Goal: Task Accomplishment & Management: Manage account settings

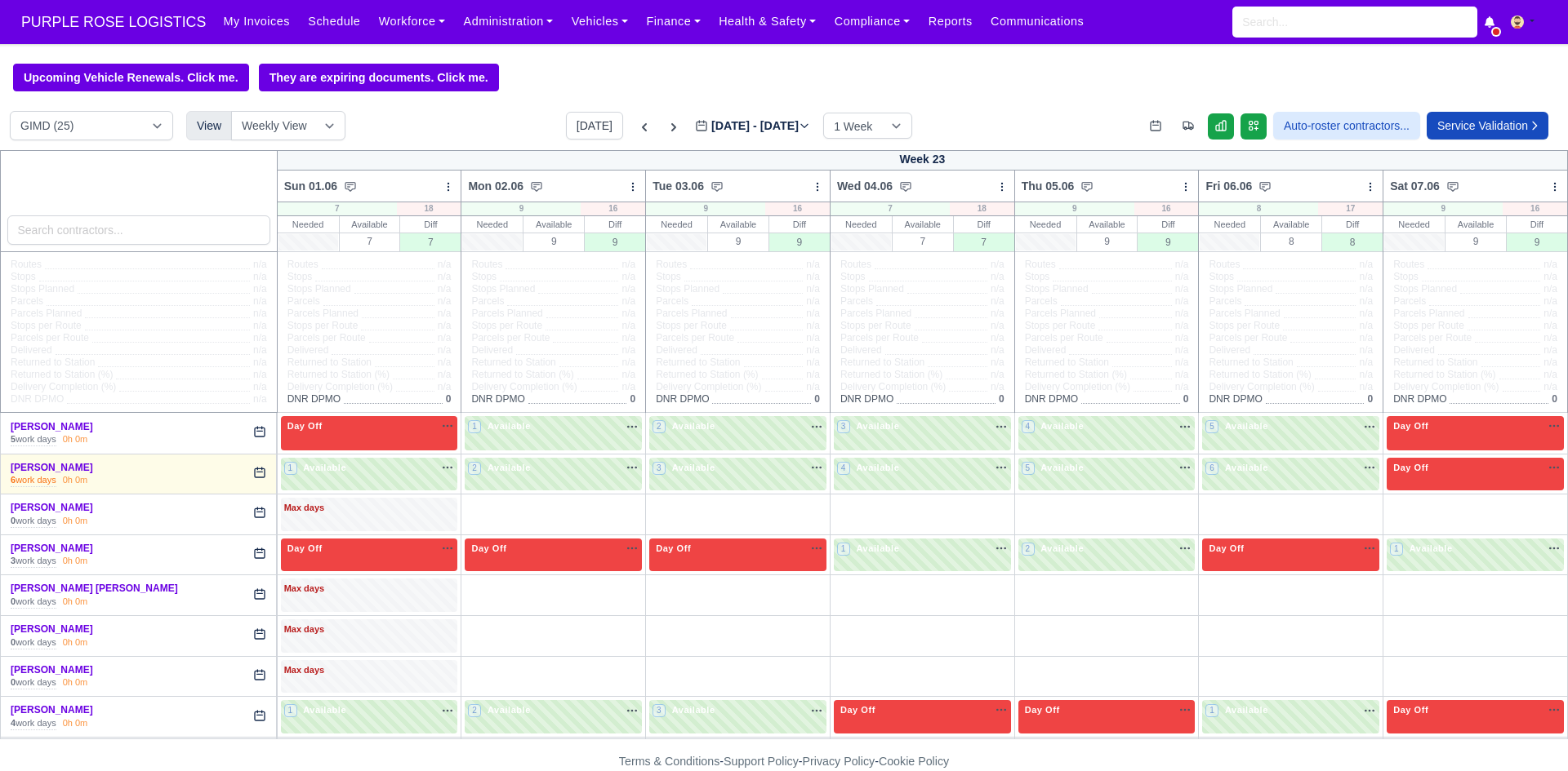
select select "5"
click at [586, 128] on button "[DATE]" at bounding box center [594, 125] width 57 height 28
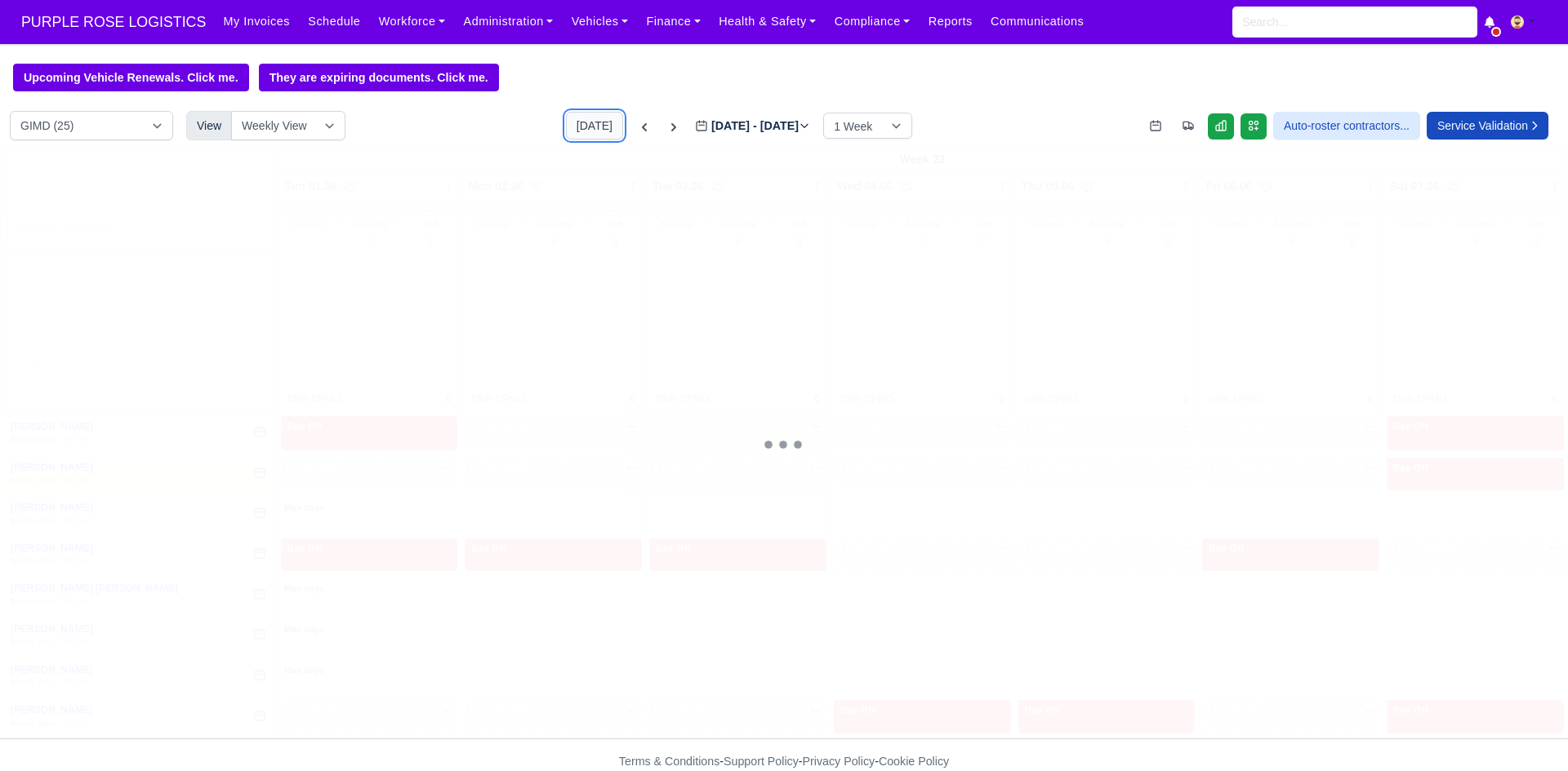
type input "[DATE]"
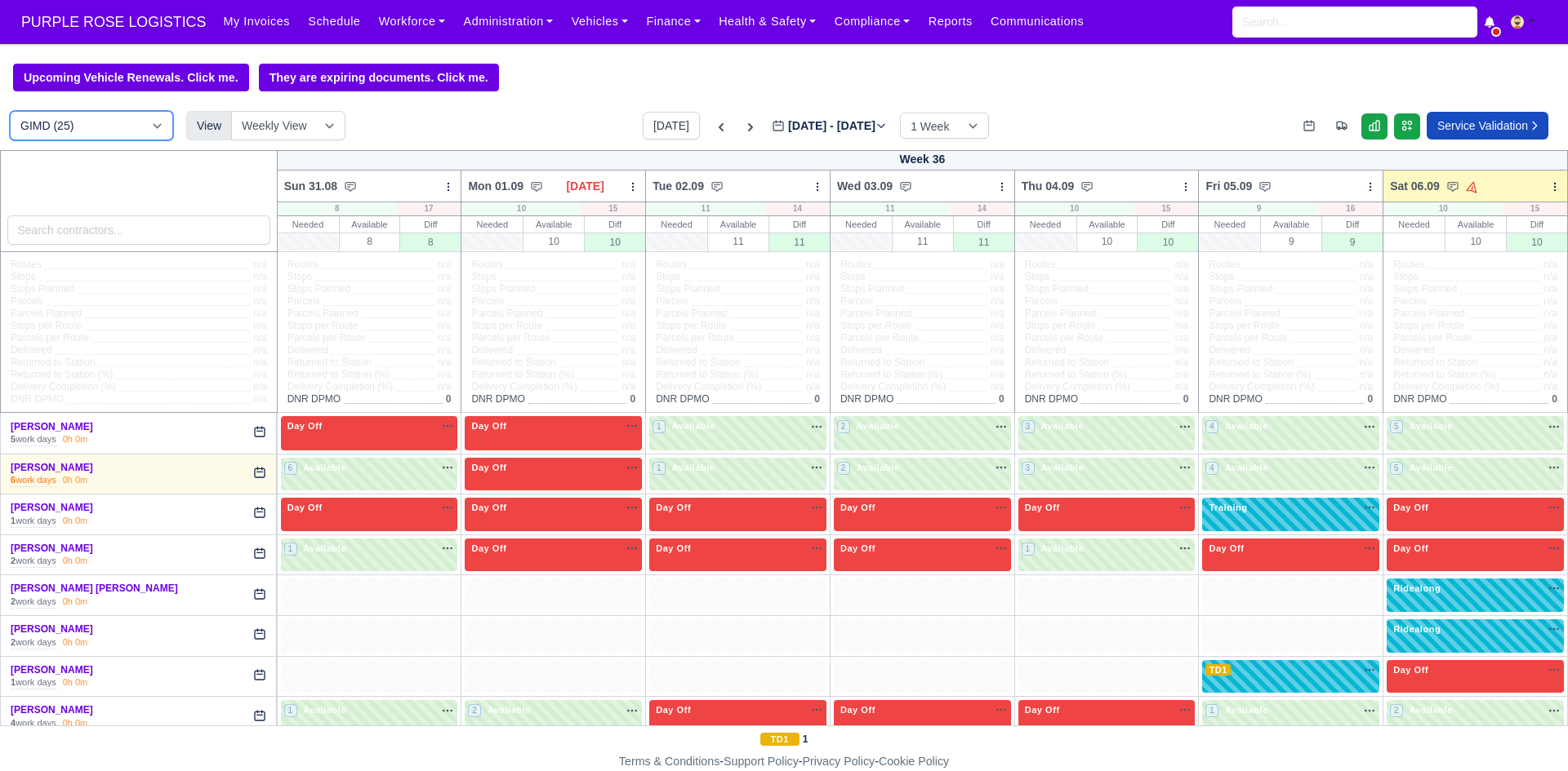
click at [130, 136] on select "DIG1 (188) DAK1 (1) GIMD (25)" at bounding box center [91, 125] width 163 height 30
select select "1"
click at [10, 113] on select "DIG1 (188) DAK1 (1) GIMD (25)" at bounding box center [91, 125] width 163 height 30
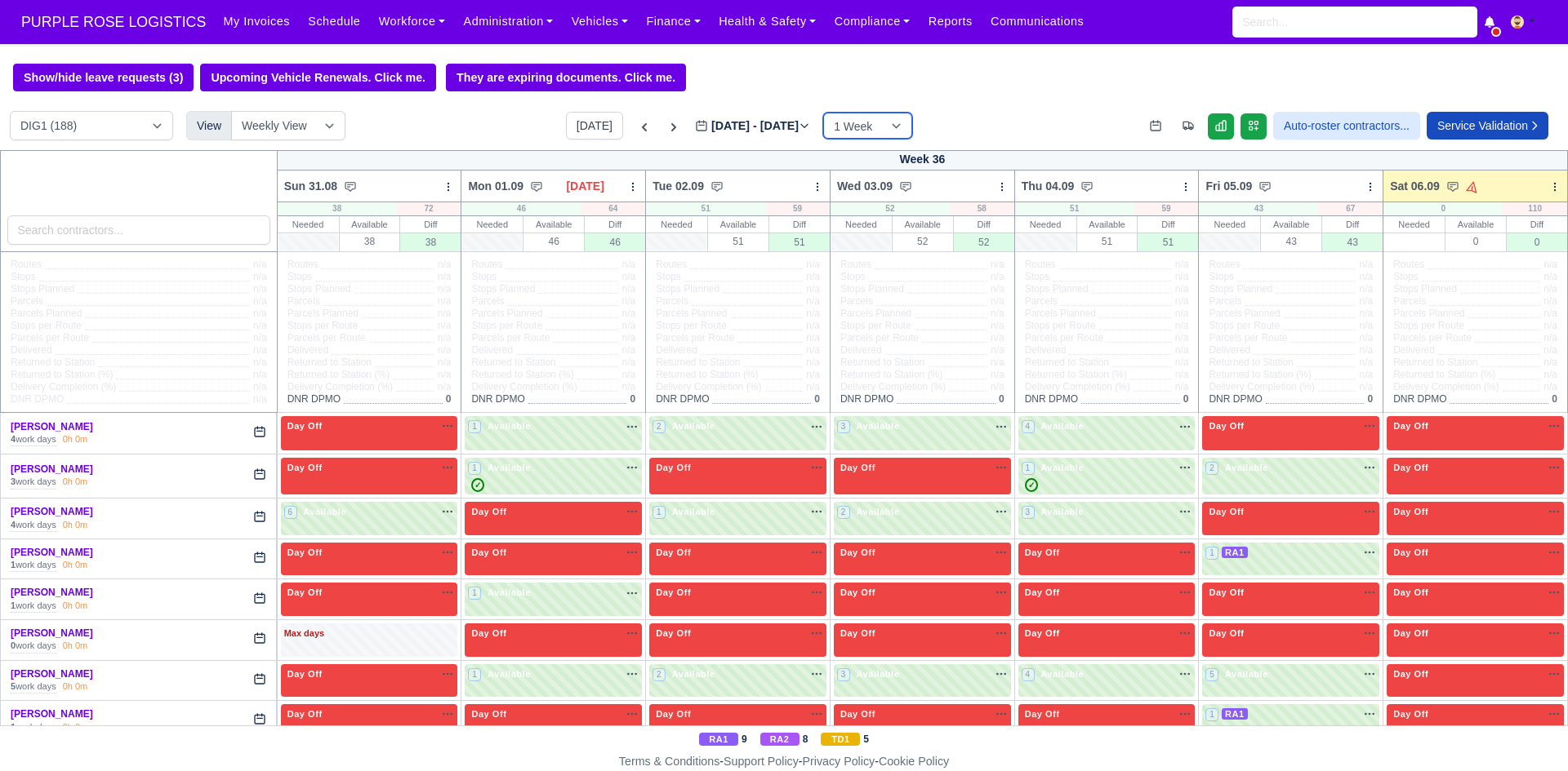
click at [857, 131] on select "1 Week 2 Weeks 3 Weeks 4 Weeks" at bounding box center [867, 125] width 89 height 26
click at [585, 128] on button "[DATE]" at bounding box center [594, 125] width 57 height 28
click at [1549, 189] on icon at bounding box center [1554, 186] width 12 height 12
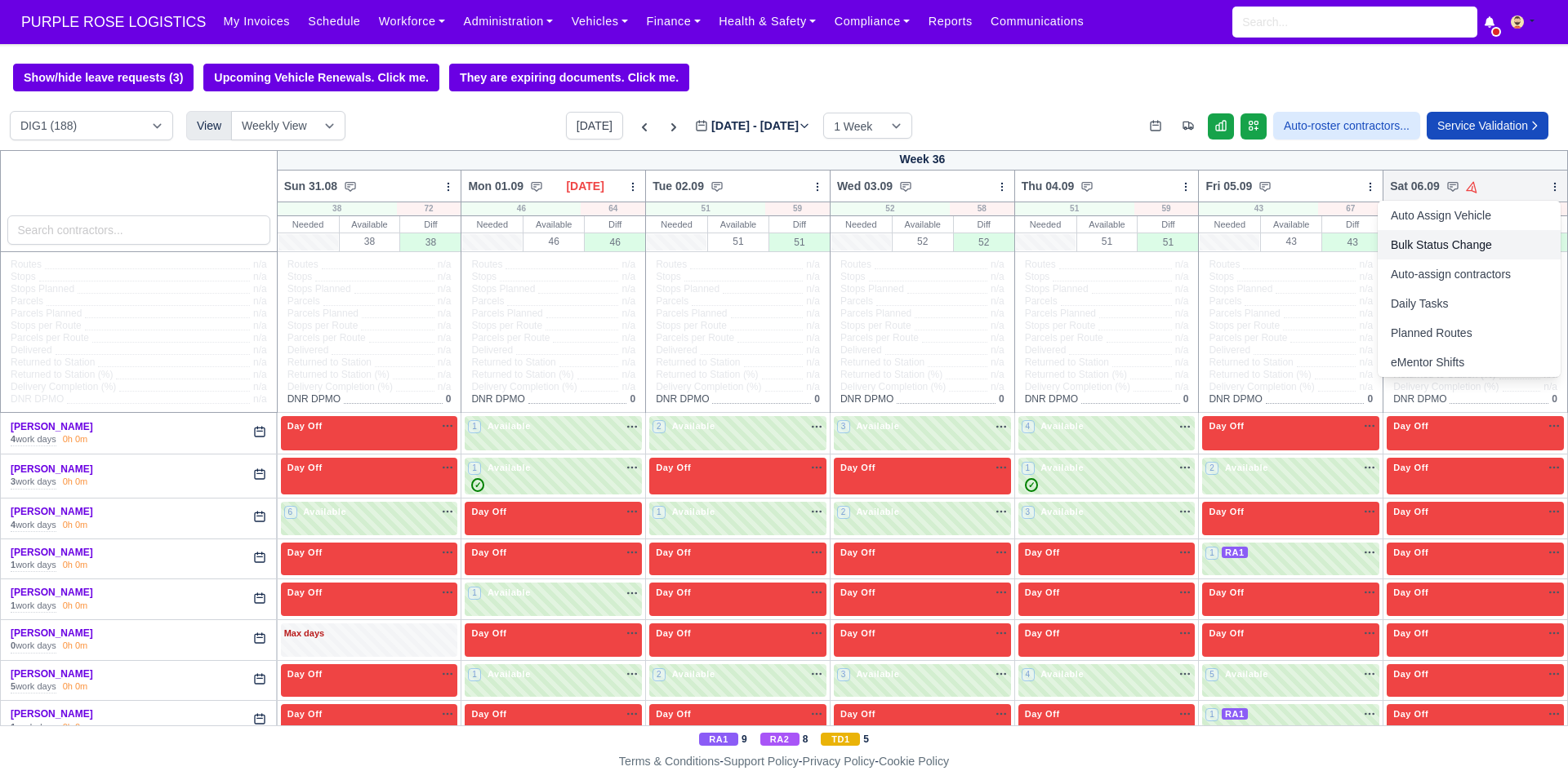
click at [1443, 249] on link "Bulk Status Change" at bounding box center [1468, 245] width 183 height 30
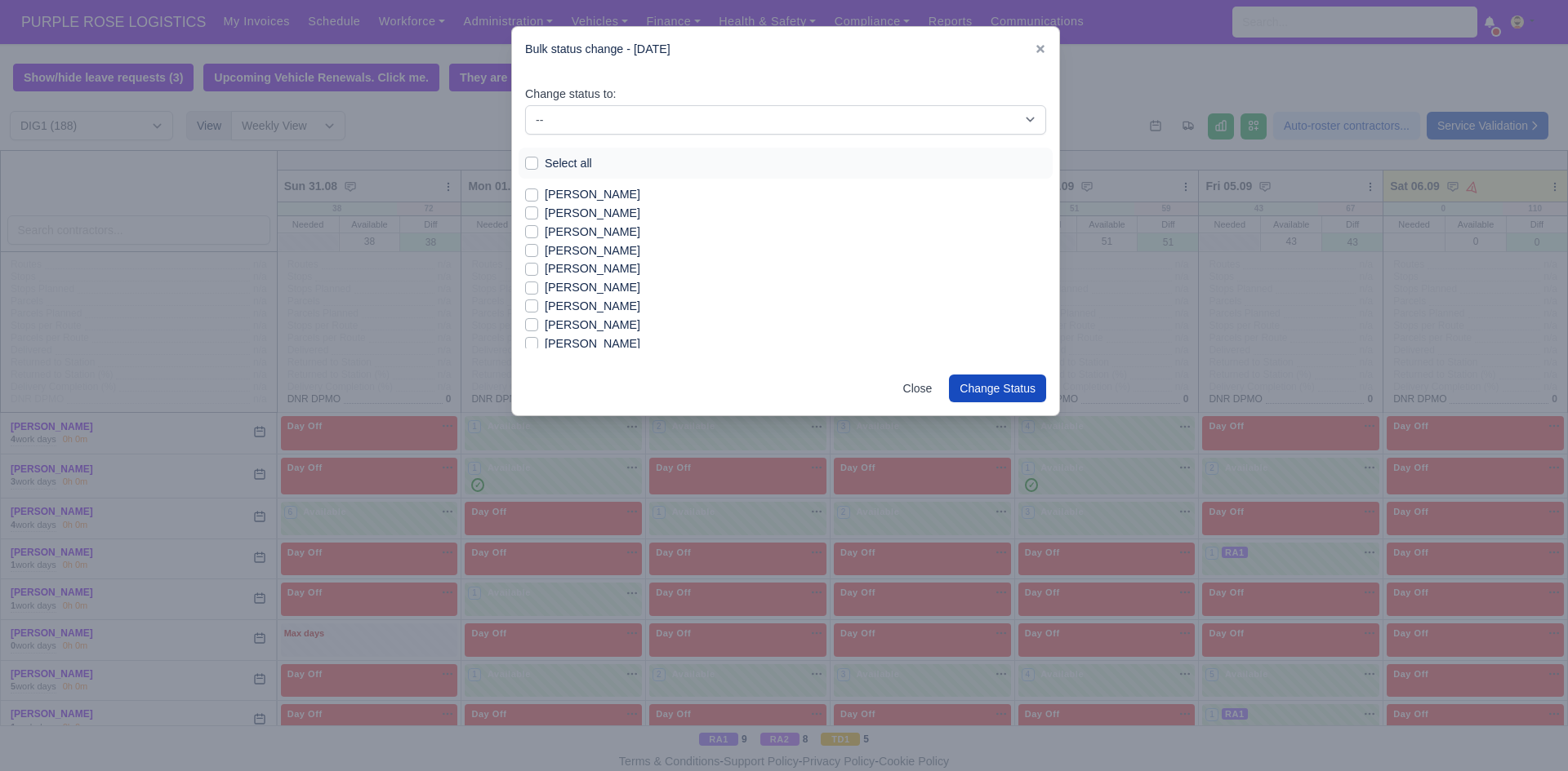
click at [72, 440] on div at bounding box center [784, 385] width 1568 height 771
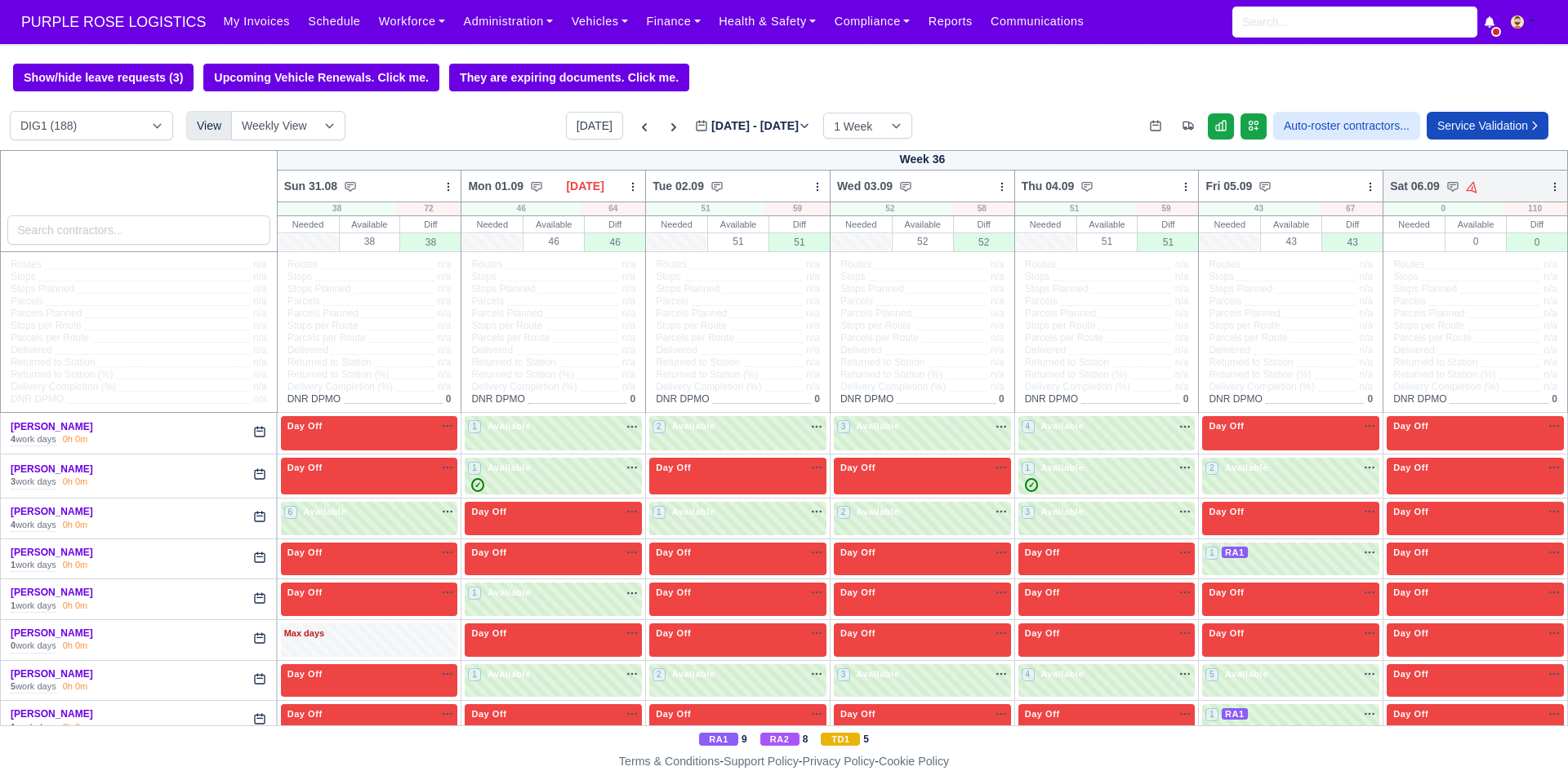
click at [1549, 189] on icon at bounding box center [1554, 186] width 12 height 12
click at [1469, 249] on link "Bulk Status Change" at bounding box center [1468, 245] width 183 height 30
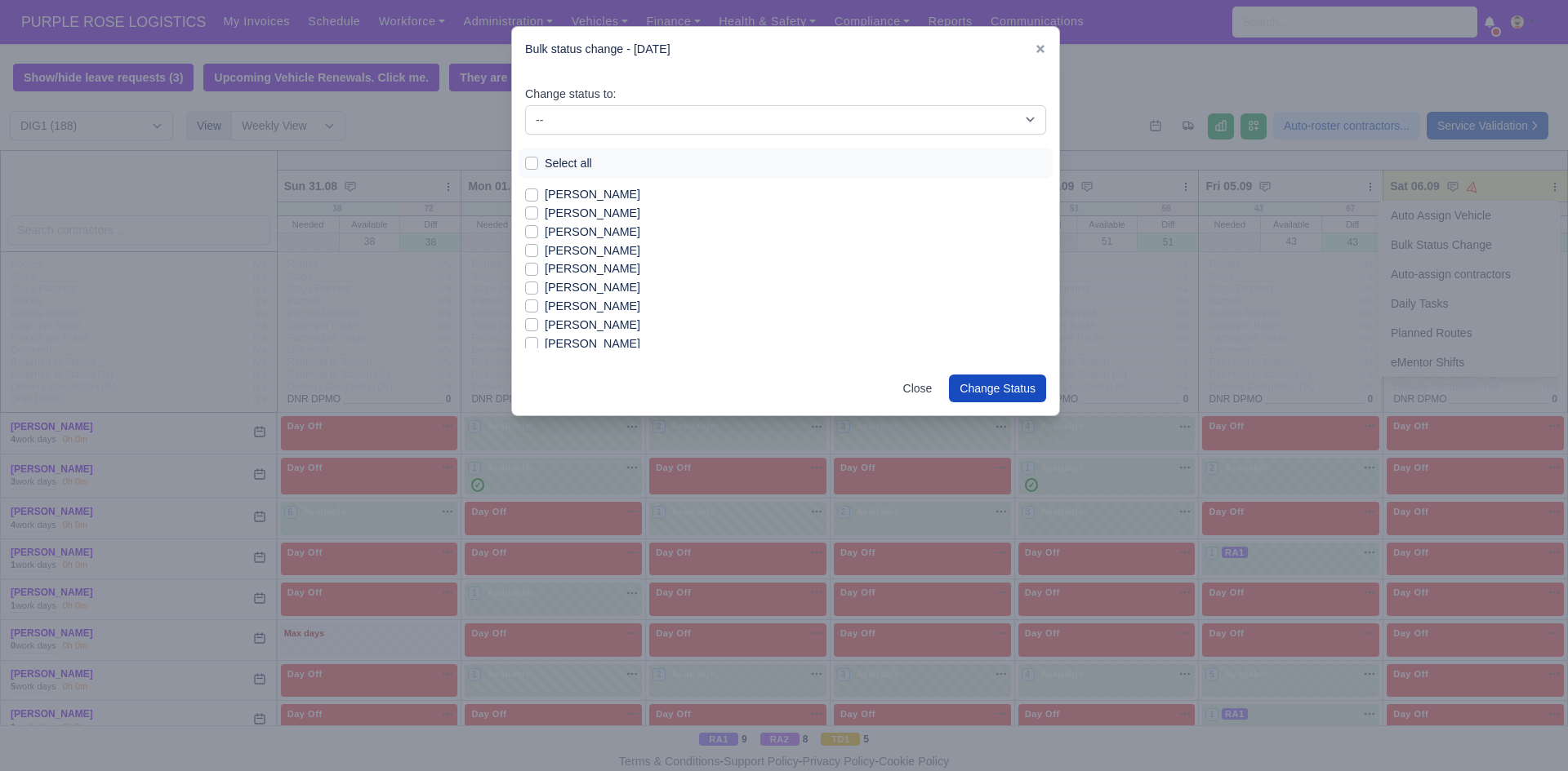
click at [545, 195] on label "[PERSON_NAME]" at bounding box center [592, 194] width 95 height 19
click at [531, 195] on input "[PERSON_NAME]" at bounding box center [531, 192] width 14 height 13
checkbox input "true"
click at [545, 214] on label "[PERSON_NAME]" at bounding box center [592, 213] width 95 height 19
click at [533, 214] on input "[PERSON_NAME]" at bounding box center [531, 211] width 14 height 13
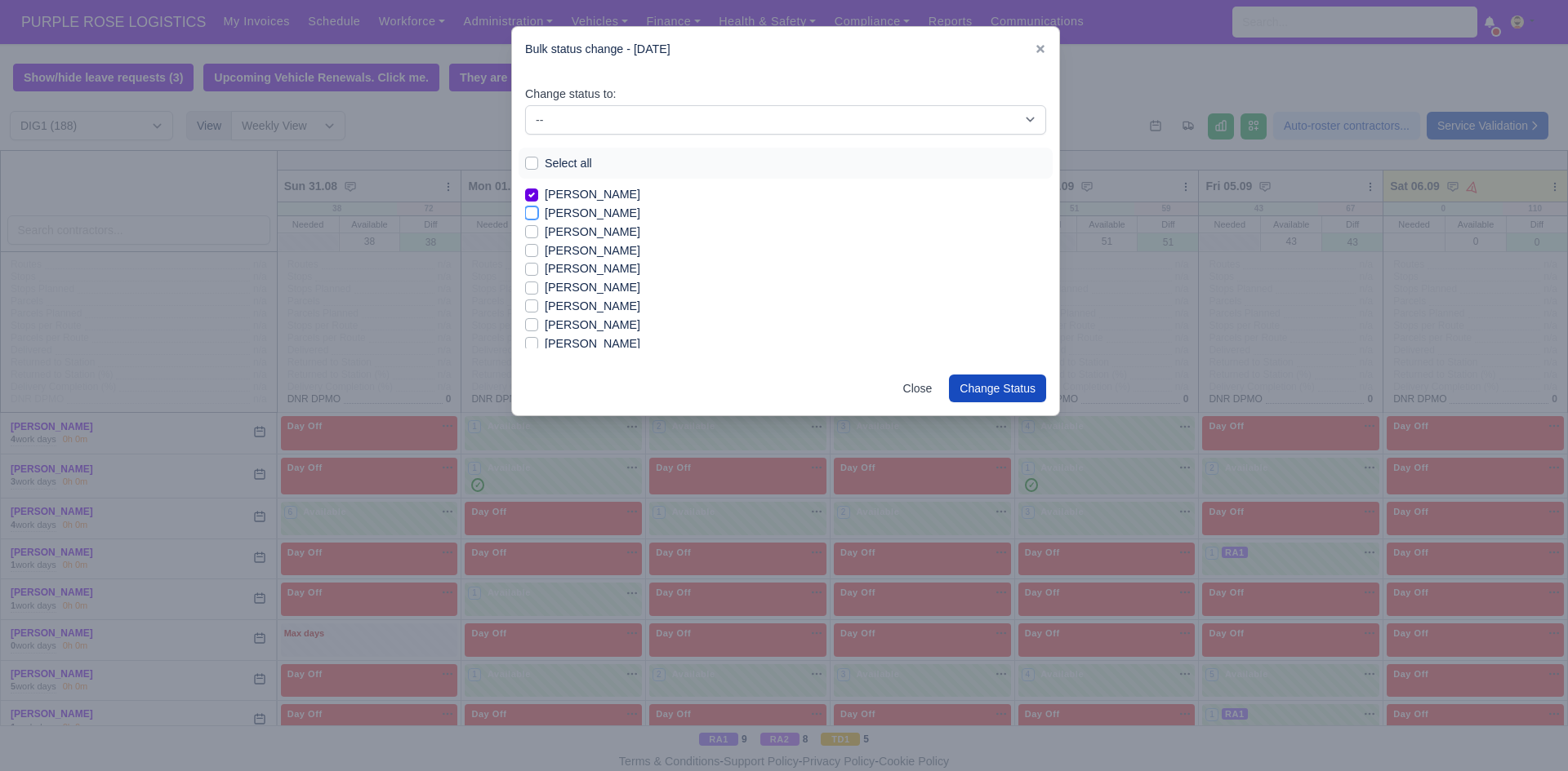
checkbox input "true"
click at [545, 304] on label "[PERSON_NAME]" at bounding box center [592, 306] width 95 height 19
click at [533, 304] on input "[PERSON_NAME]" at bounding box center [531, 303] width 14 height 13
checkbox input "true"
click at [574, 340] on label "[PERSON_NAME]" at bounding box center [592, 344] width 95 height 19
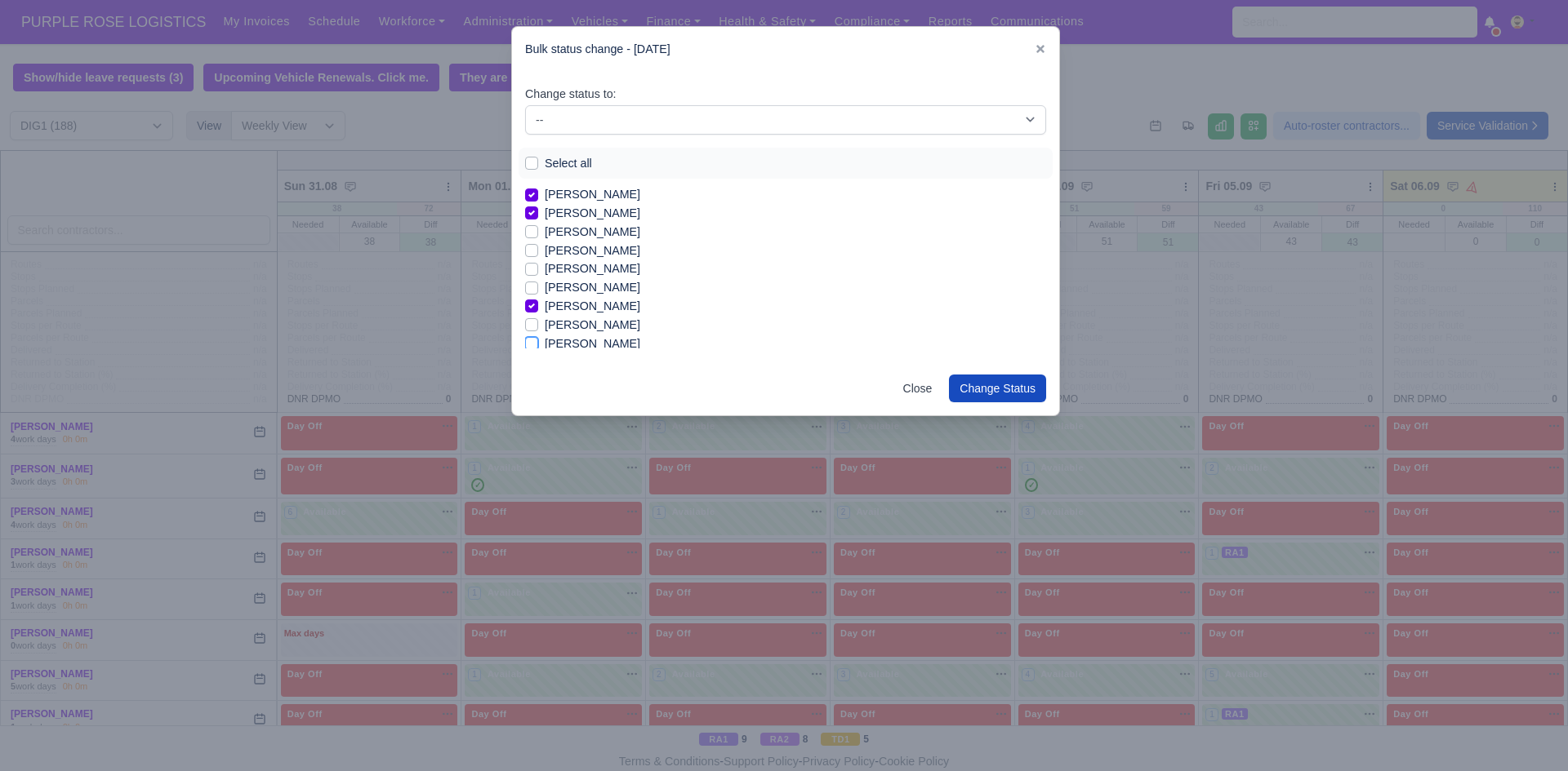
click at [538, 340] on input "[PERSON_NAME]" at bounding box center [531, 341] width 14 height 13
checkbox input "true"
click at [581, 249] on label "[PERSON_NAME]" at bounding box center [592, 251] width 95 height 19
click at [538, 249] on input "[PERSON_NAME]" at bounding box center [531, 248] width 14 height 13
click at [545, 249] on label "[PERSON_NAME]" at bounding box center [592, 251] width 95 height 19
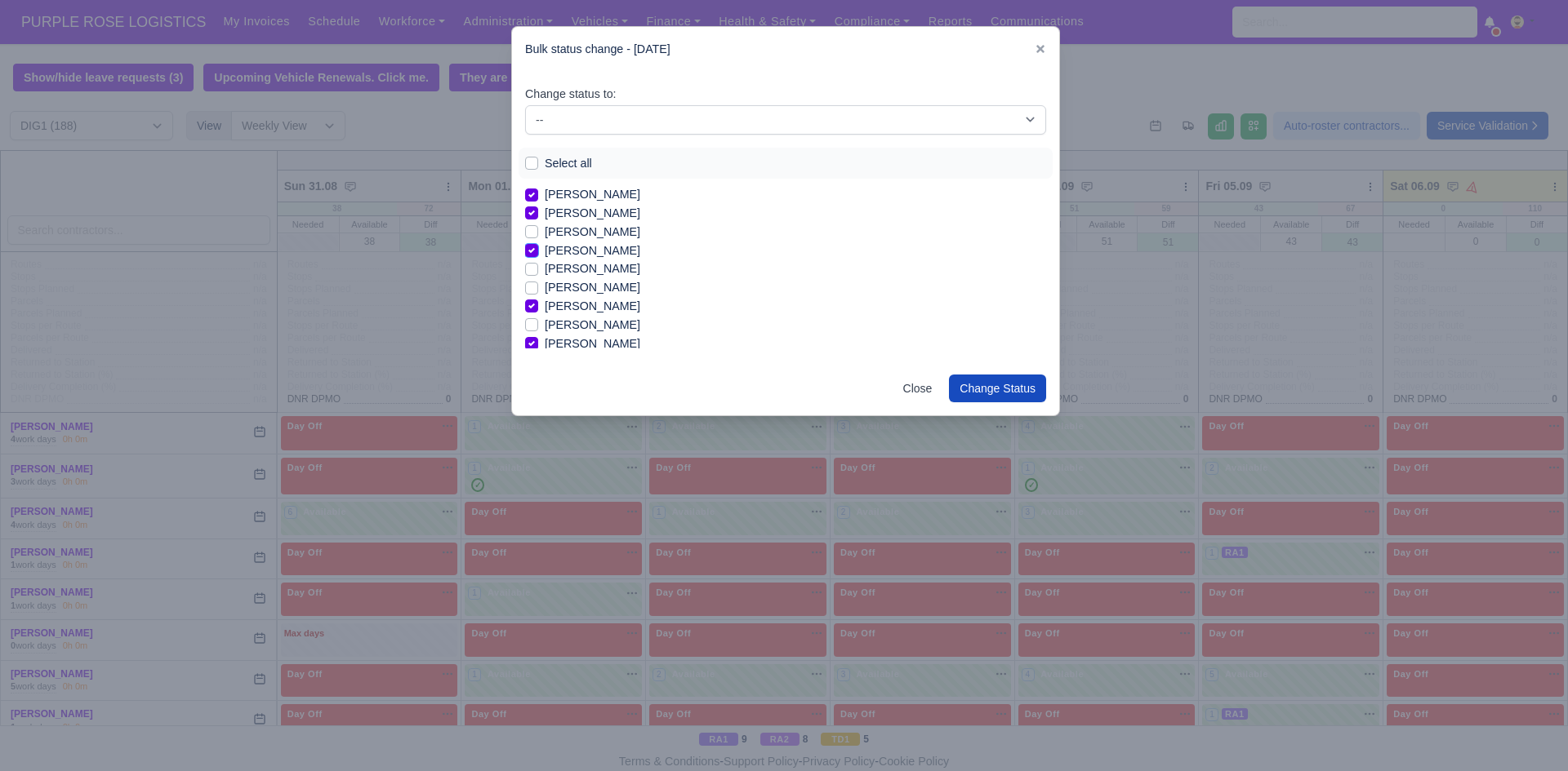
click at [536, 249] on input "[PERSON_NAME]" at bounding box center [531, 248] width 14 height 13
click at [545, 248] on label "[PERSON_NAME]" at bounding box center [592, 251] width 95 height 19
click at [532, 248] on input "[PERSON_NAME]" at bounding box center [531, 248] width 14 height 13
checkbox input "true"
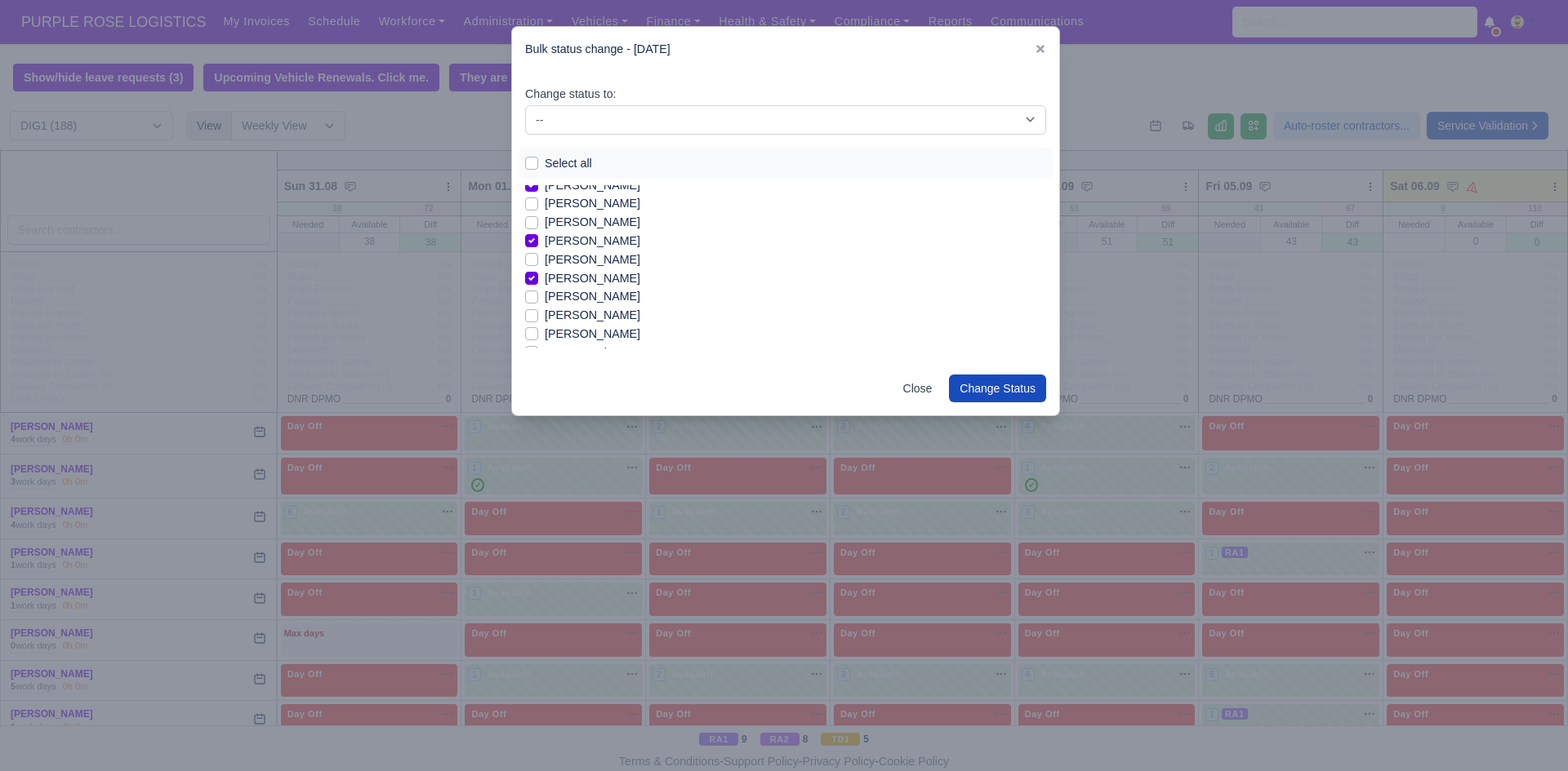
click at [545, 334] on label "[PERSON_NAME]" at bounding box center [592, 334] width 95 height 19
click at [530, 334] on input "[PERSON_NAME]" at bounding box center [531, 331] width 14 height 13
click at [545, 333] on label "[PERSON_NAME]" at bounding box center [592, 334] width 95 height 19
click at [531, 333] on input "[PERSON_NAME]" at bounding box center [531, 331] width 14 height 13
click at [545, 334] on label "[PERSON_NAME]" at bounding box center [592, 334] width 95 height 19
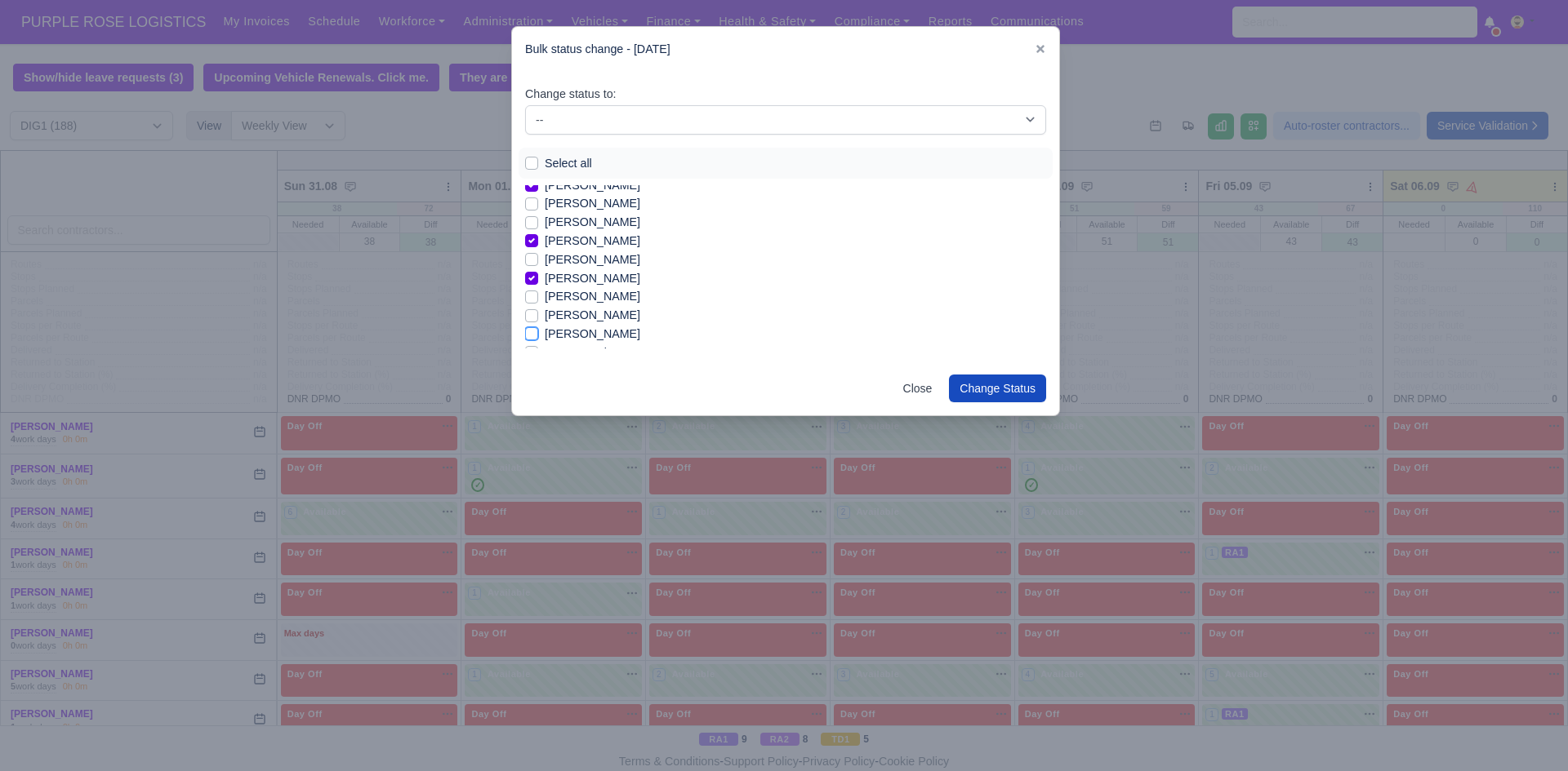
click at [533, 334] on input "[PERSON_NAME]" at bounding box center [531, 331] width 14 height 13
checkbox input "true"
click at [752, 85] on div "Change status to: -- Unasigned Available Day Off Stand By Other Depot" at bounding box center [785, 109] width 521 height 49
click at [545, 255] on label "Basar Gundogan" at bounding box center [589, 255] width 88 height 19
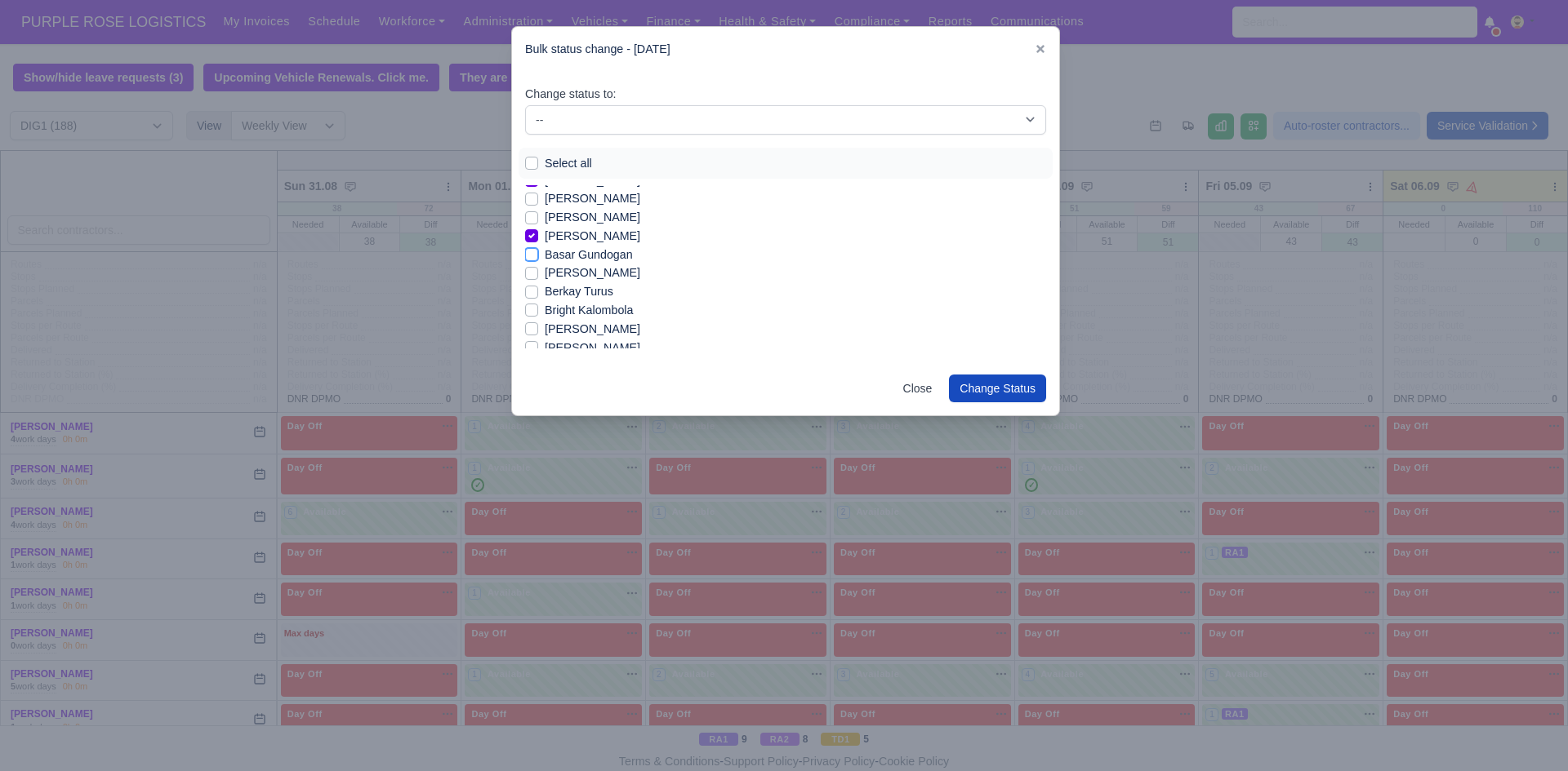
click at [536, 255] on input "Basar Gundogan" at bounding box center [531, 252] width 14 height 13
checkbox input "true"
click at [545, 273] on label "[PERSON_NAME]" at bounding box center [592, 273] width 95 height 19
click at [532, 273] on input "[PERSON_NAME]" at bounding box center [531, 270] width 14 height 13
checkbox input "true"
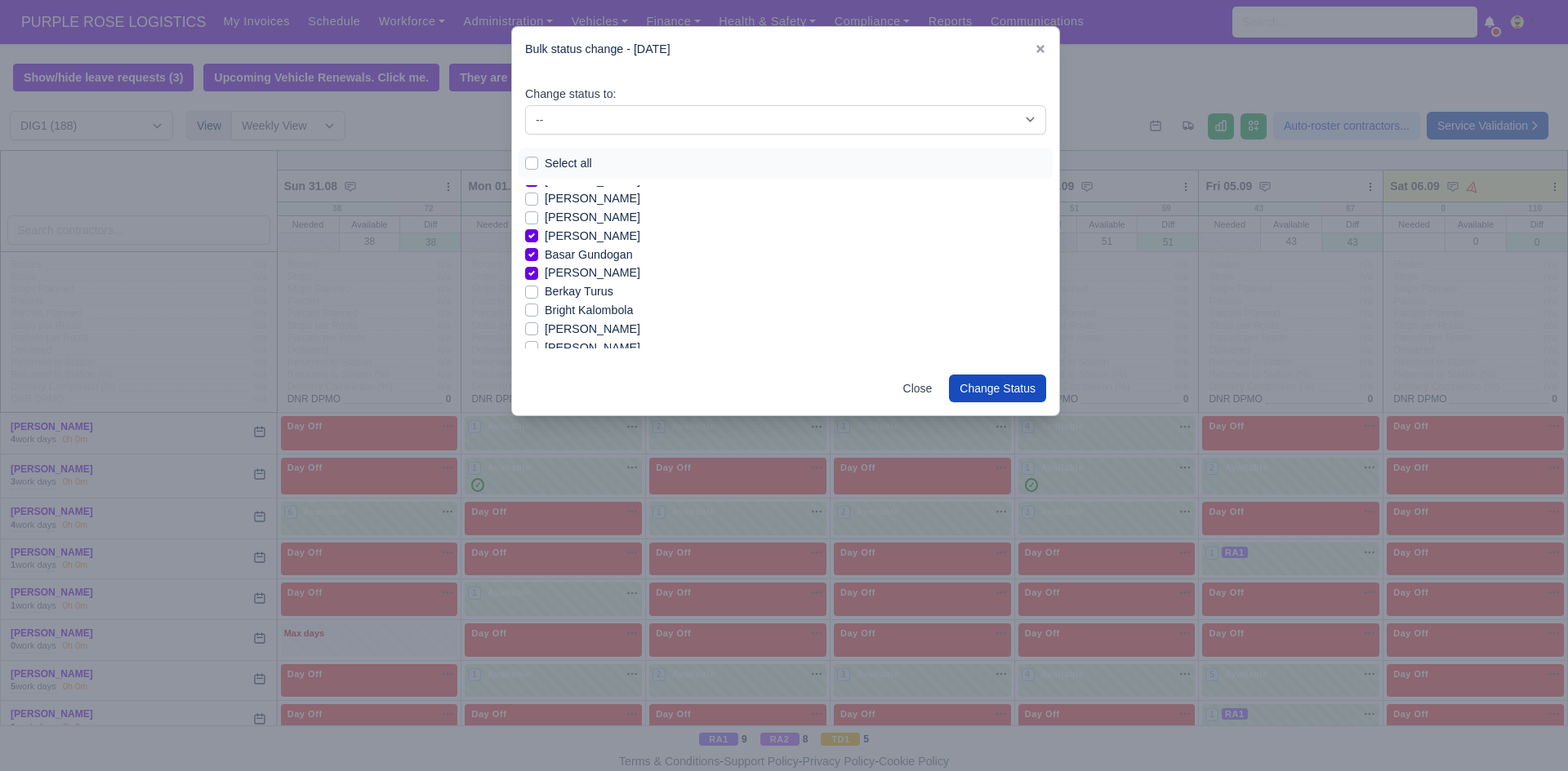
click at [545, 289] on label "Berkay Turus" at bounding box center [579, 291] width 68 height 19
click at [530, 289] on input "Berkay Turus" at bounding box center [531, 289] width 14 height 13
checkbox input "true"
click at [545, 329] on label "[PERSON_NAME]" at bounding box center [592, 329] width 95 height 19
click at [534, 329] on input "[PERSON_NAME]" at bounding box center [531, 327] width 14 height 13
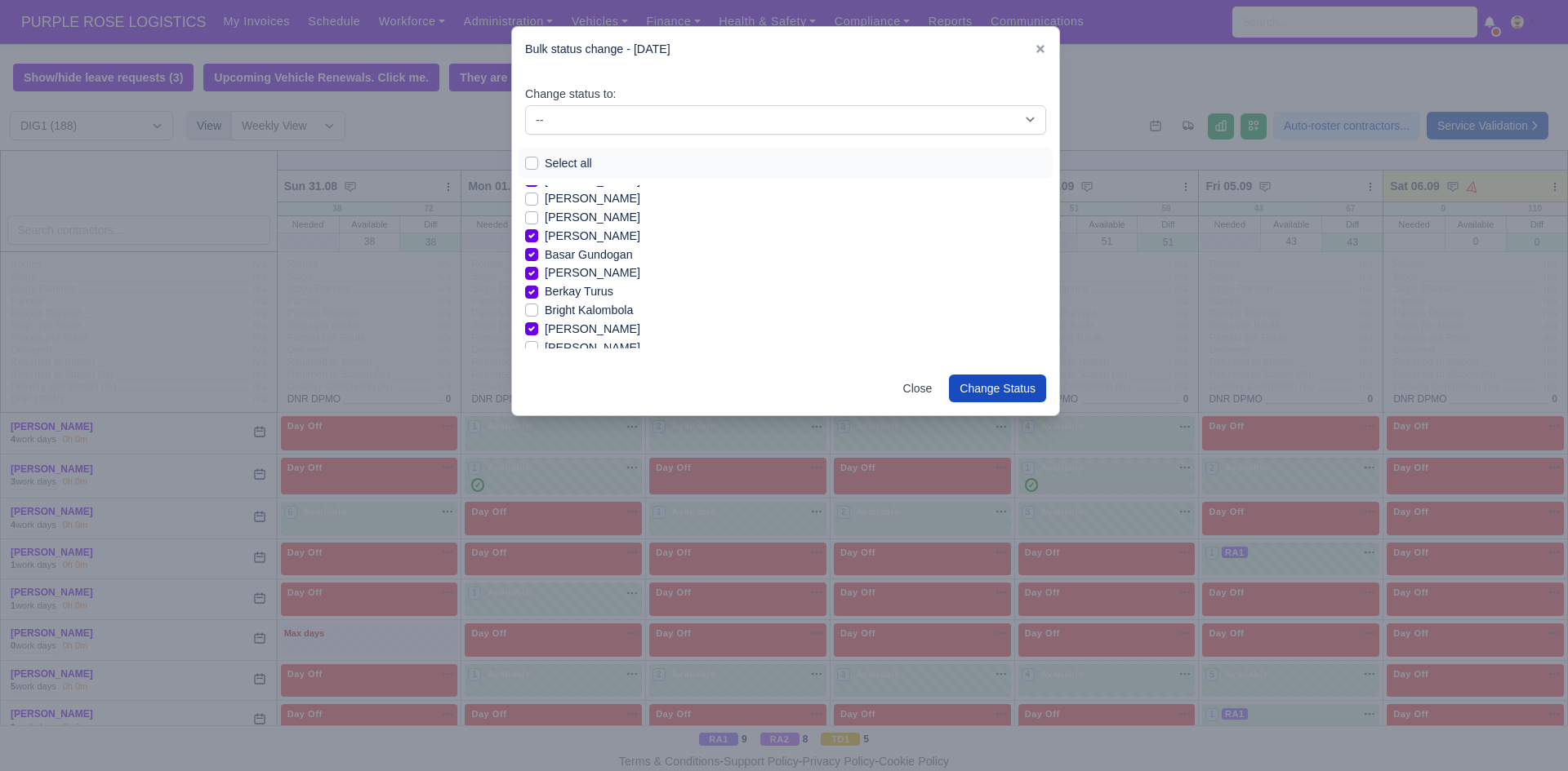
click at [545, 328] on label "[PERSON_NAME]" at bounding box center [592, 329] width 95 height 19
click at [531, 328] on input "[PERSON_NAME]" at bounding box center [531, 327] width 14 height 13
checkbox input "false"
click at [545, 323] on label "[PERSON_NAME]" at bounding box center [592, 324] width 95 height 19
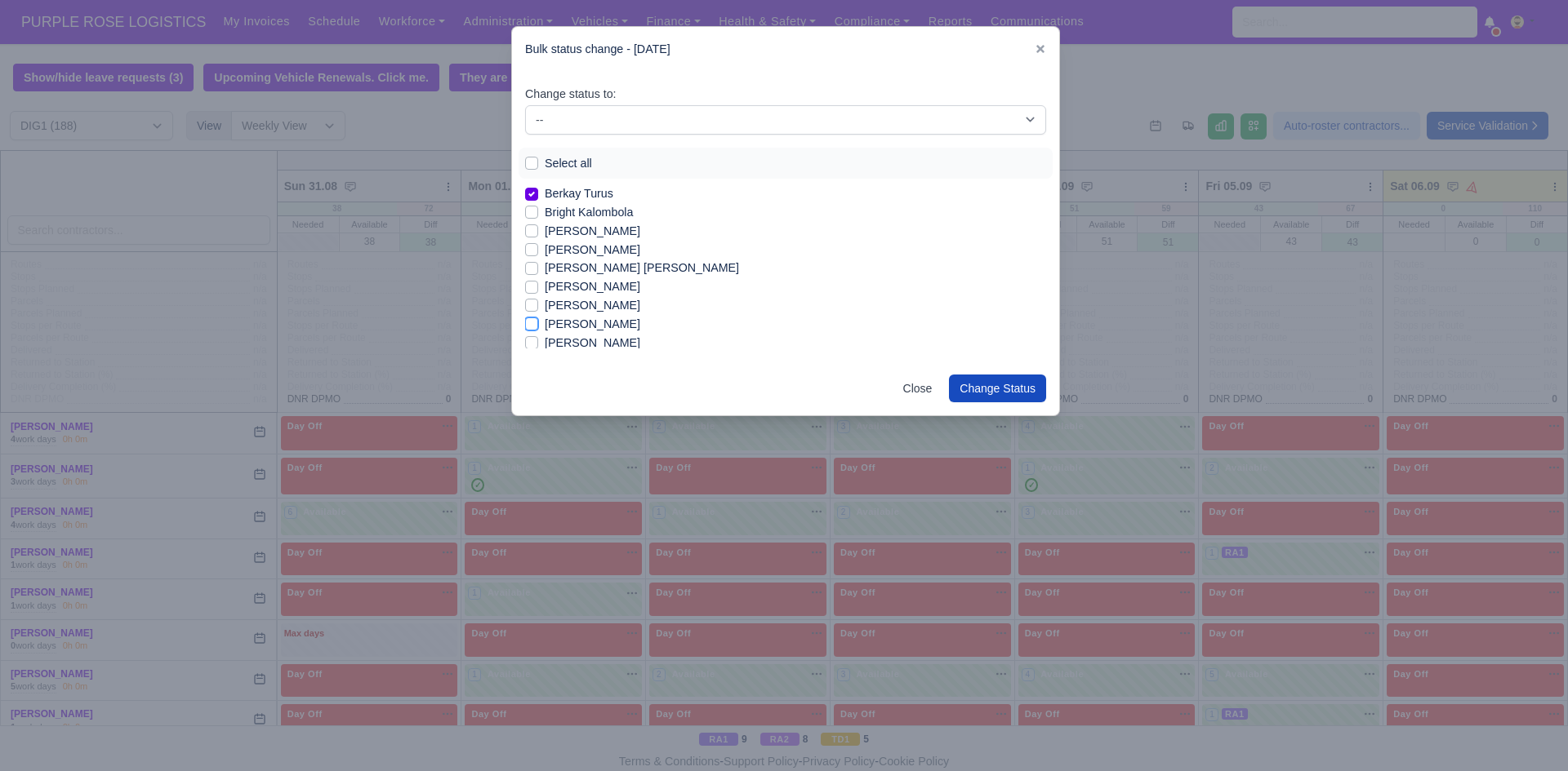
click at [529, 323] on input "[PERSON_NAME]" at bounding box center [531, 321] width 14 height 13
checkbox input "true"
click at [545, 332] on label "[PERSON_NAME]" at bounding box center [592, 328] width 95 height 19
click at [532, 332] on input "[PERSON_NAME]" at bounding box center [531, 326] width 14 height 13
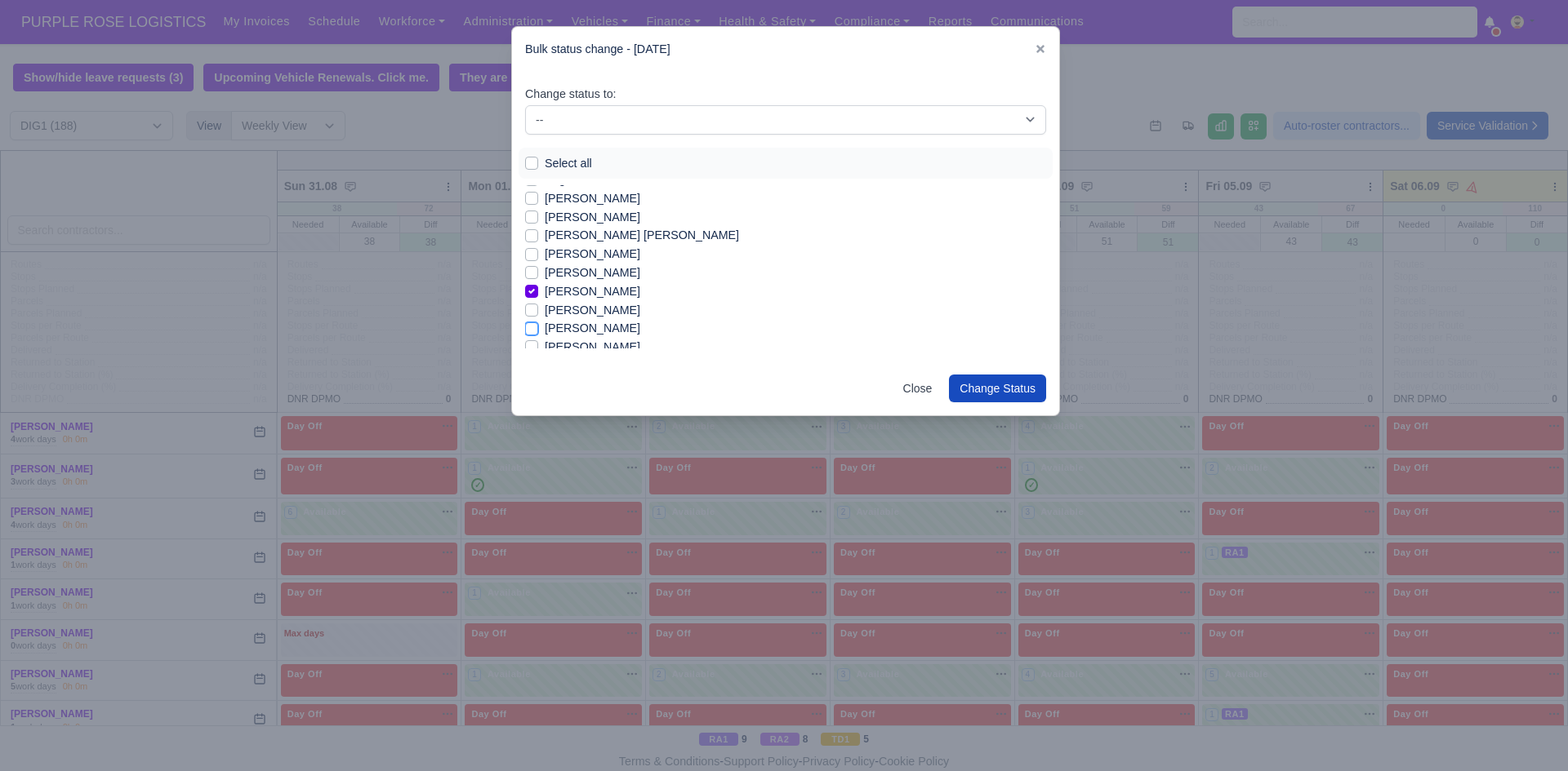
checkbox input "true"
click at [545, 346] on label "[PERSON_NAME]" at bounding box center [592, 347] width 95 height 19
click at [532, 346] on input "[PERSON_NAME]" at bounding box center [531, 345] width 14 height 13
click at [545, 344] on label "[PERSON_NAME]" at bounding box center [592, 345] width 95 height 19
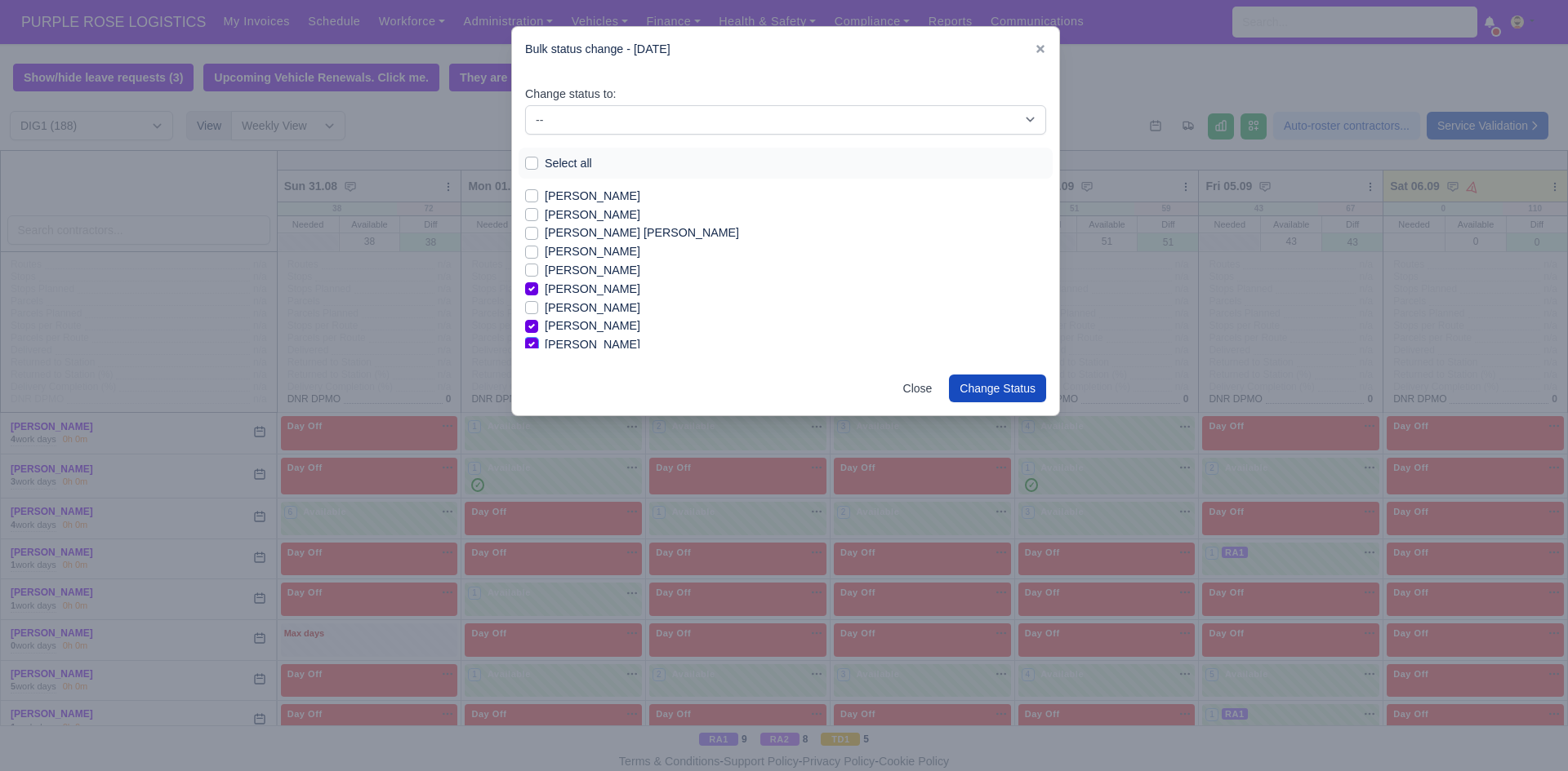
click at [532, 344] on input "[PERSON_NAME]" at bounding box center [531, 342] width 14 height 13
click at [545, 311] on label "[PERSON_NAME]" at bounding box center [592, 312] width 95 height 19
click at [532, 311] on input "[PERSON_NAME]" at bounding box center [531, 309] width 14 height 13
checkbox input "true"
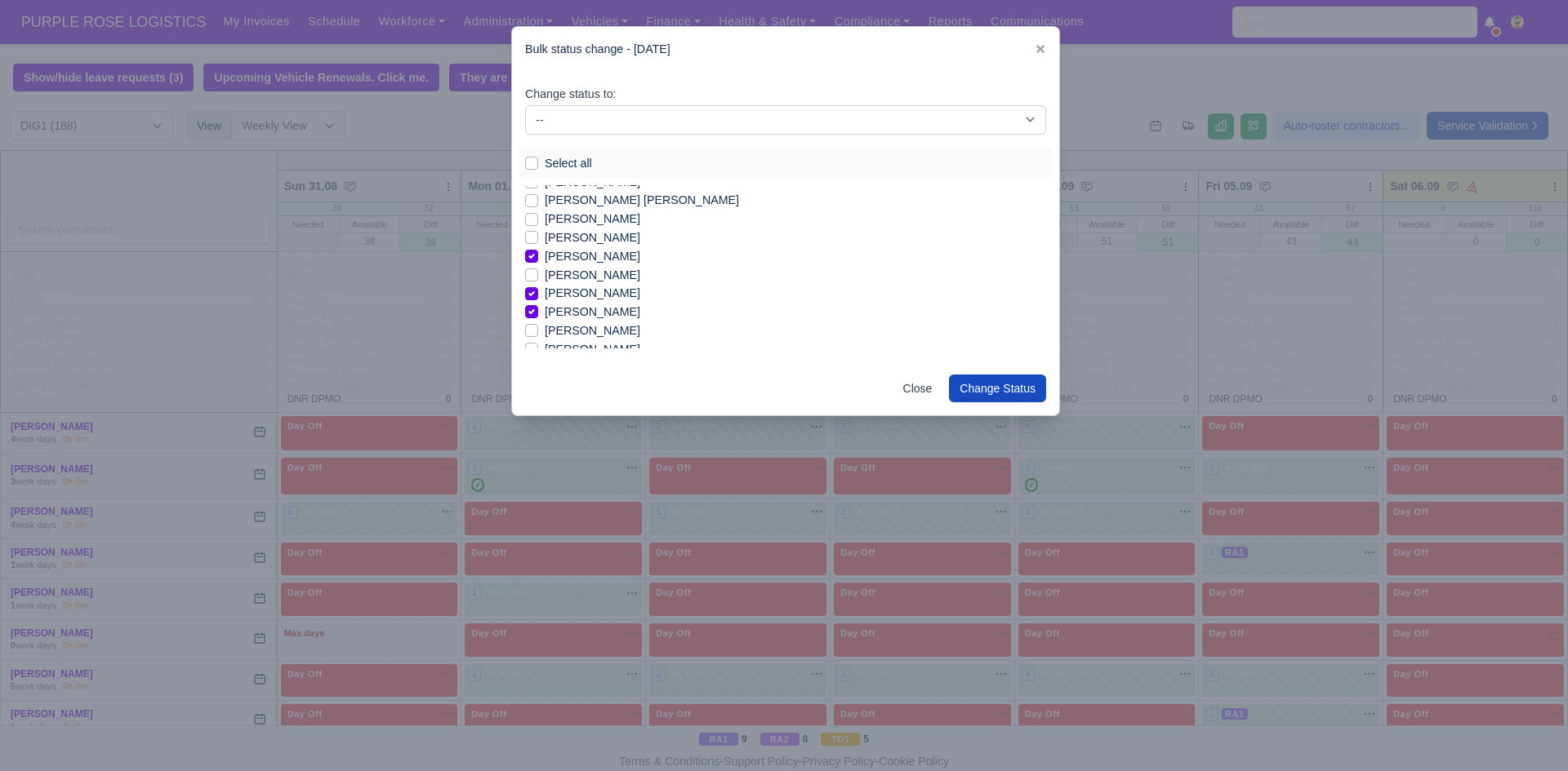
click at [545, 330] on label "[PERSON_NAME]" at bounding box center [592, 330] width 95 height 19
click at [532, 330] on input "[PERSON_NAME]" at bounding box center [531, 327] width 14 height 13
checkbox input "true"
click at [545, 340] on label "[PERSON_NAME]" at bounding box center [592, 339] width 95 height 19
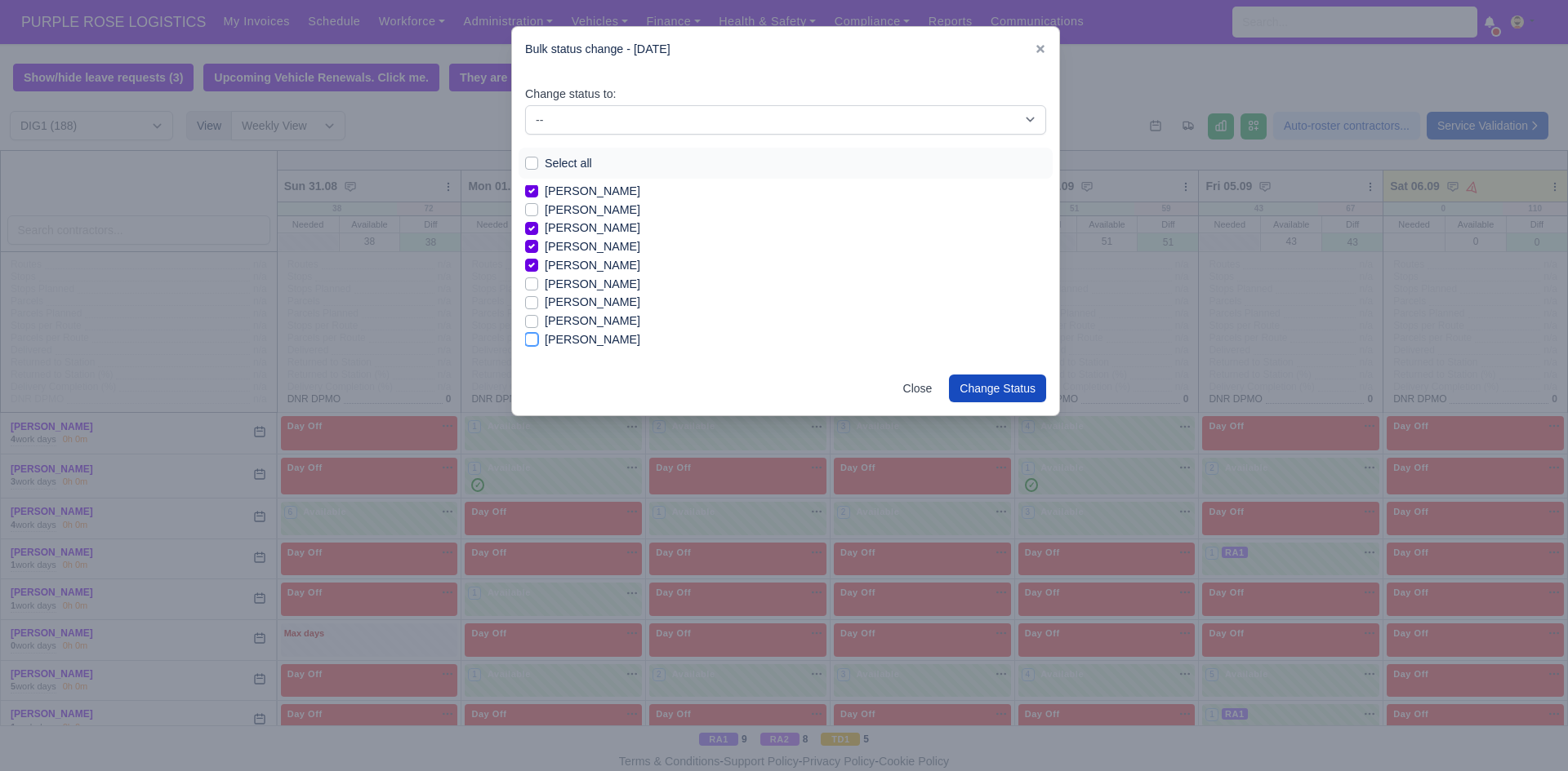
click at [532, 340] on input "[PERSON_NAME]" at bounding box center [531, 336] width 14 height 13
checkbox input "true"
click at [545, 312] on label "[PERSON_NAME] [PERSON_NAME]" at bounding box center [642, 312] width 194 height 19
click at [534, 312] on input "[PERSON_NAME] [PERSON_NAME]" at bounding box center [531, 309] width 14 height 13
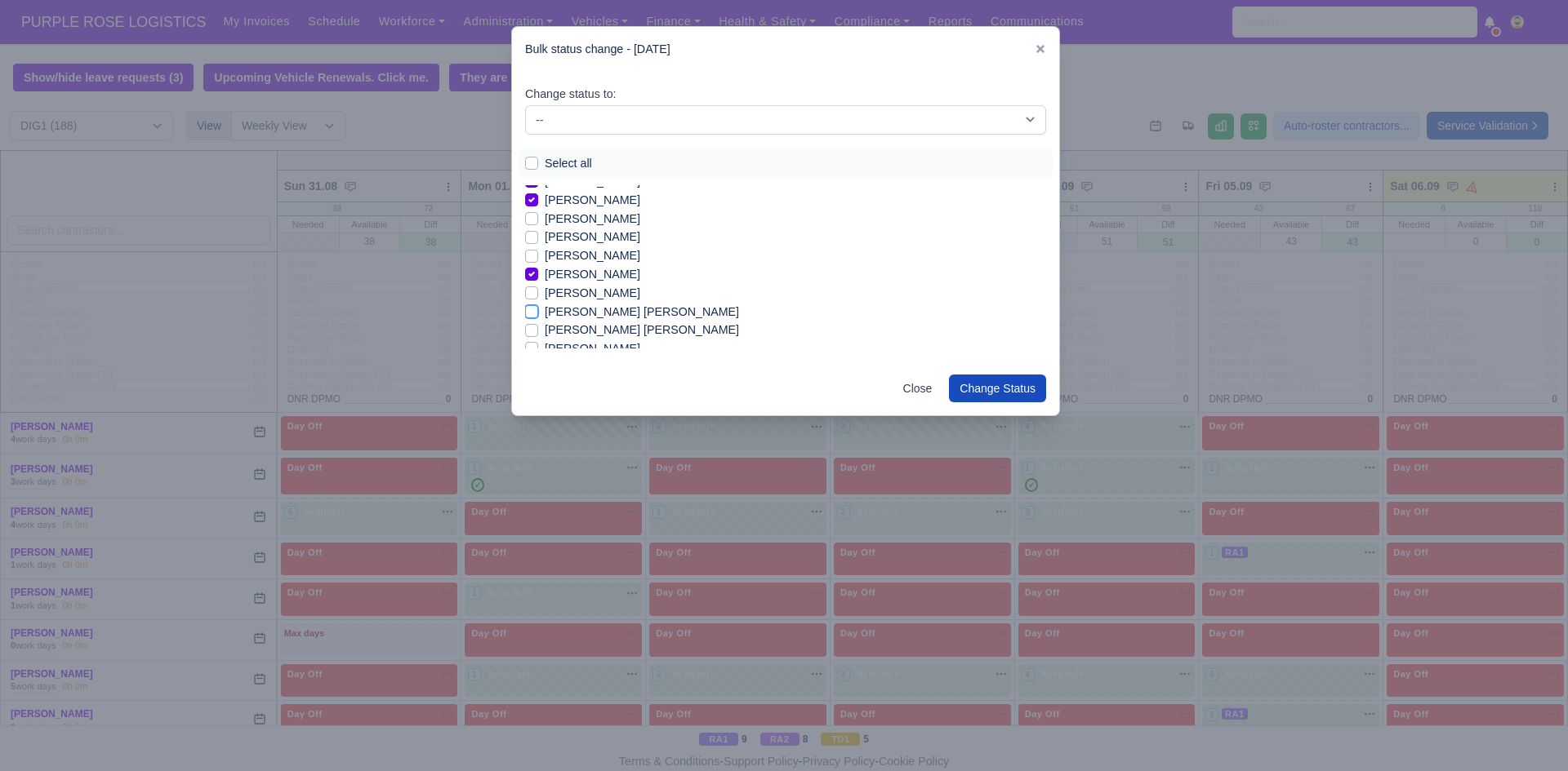
checkbox input "true"
click at [545, 319] on label "[PERSON_NAME]" at bounding box center [592, 316] width 95 height 19
click at [529, 319] on input "[PERSON_NAME]" at bounding box center [531, 313] width 14 height 13
checkbox input "true"
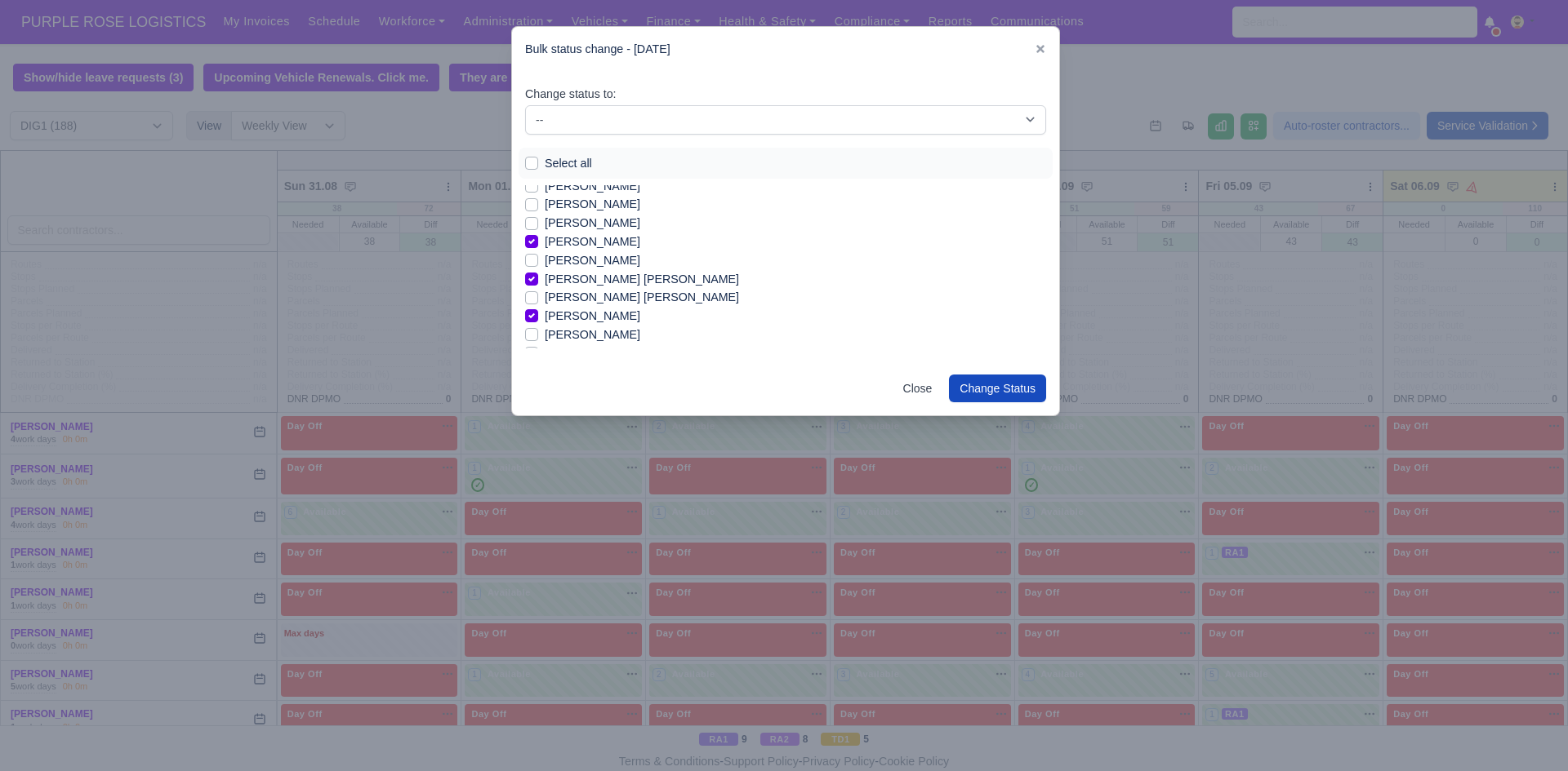
click at [545, 333] on label "[PERSON_NAME]" at bounding box center [592, 335] width 95 height 19
click at [535, 333] on input "[PERSON_NAME]" at bounding box center [531, 332] width 14 height 13
checkbox input "true"
click at [545, 345] on label "[PERSON_NAME]" at bounding box center [592, 344] width 95 height 19
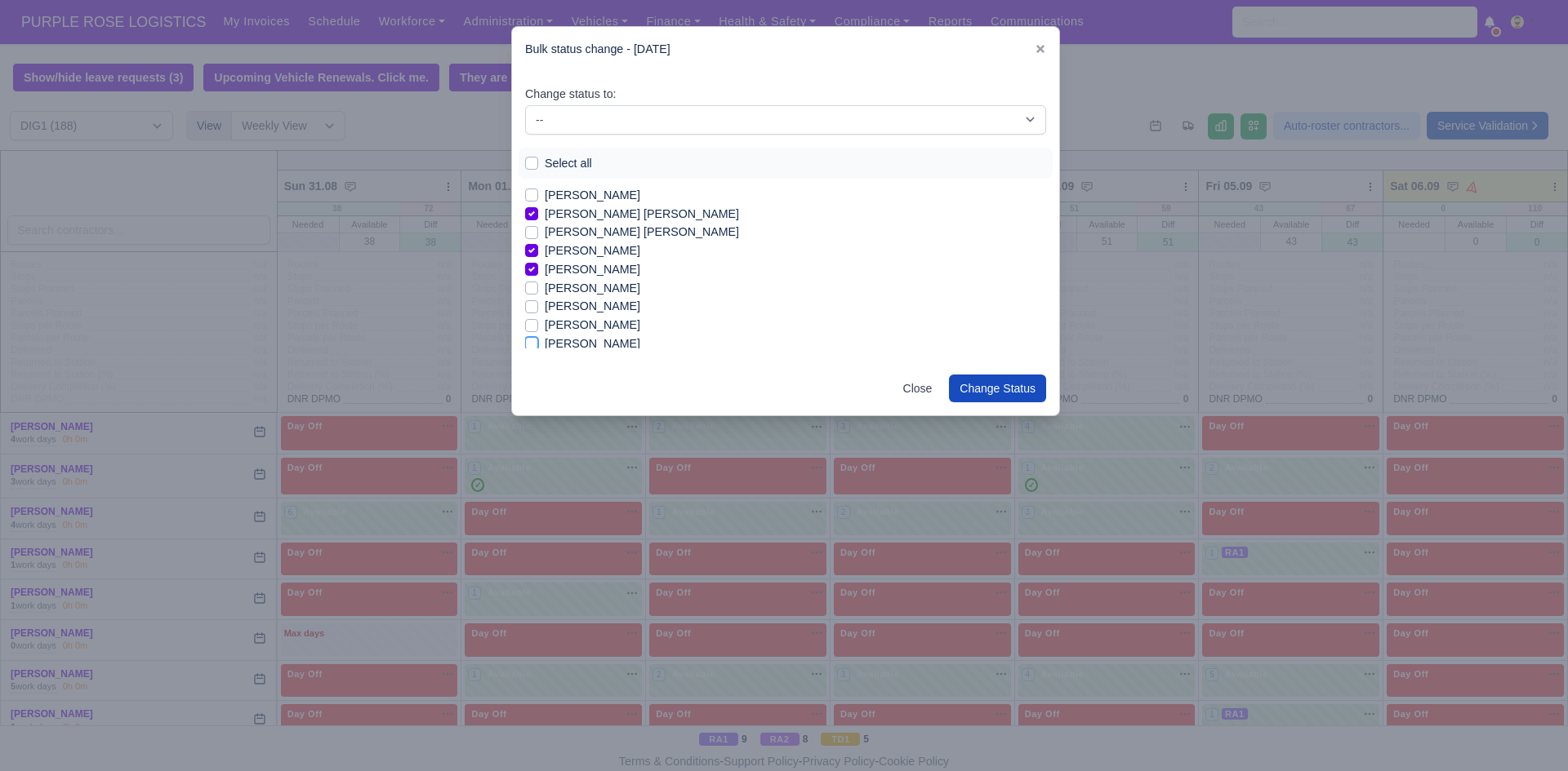
click at [534, 345] on input "[PERSON_NAME]" at bounding box center [531, 341] width 14 height 13
click at [545, 342] on label "[PERSON_NAME]" at bounding box center [592, 344] width 95 height 19
click at [528, 342] on input "[PERSON_NAME]" at bounding box center [531, 341] width 14 height 13
click at [545, 308] on label "[PERSON_NAME]" at bounding box center [592, 311] width 95 height 19
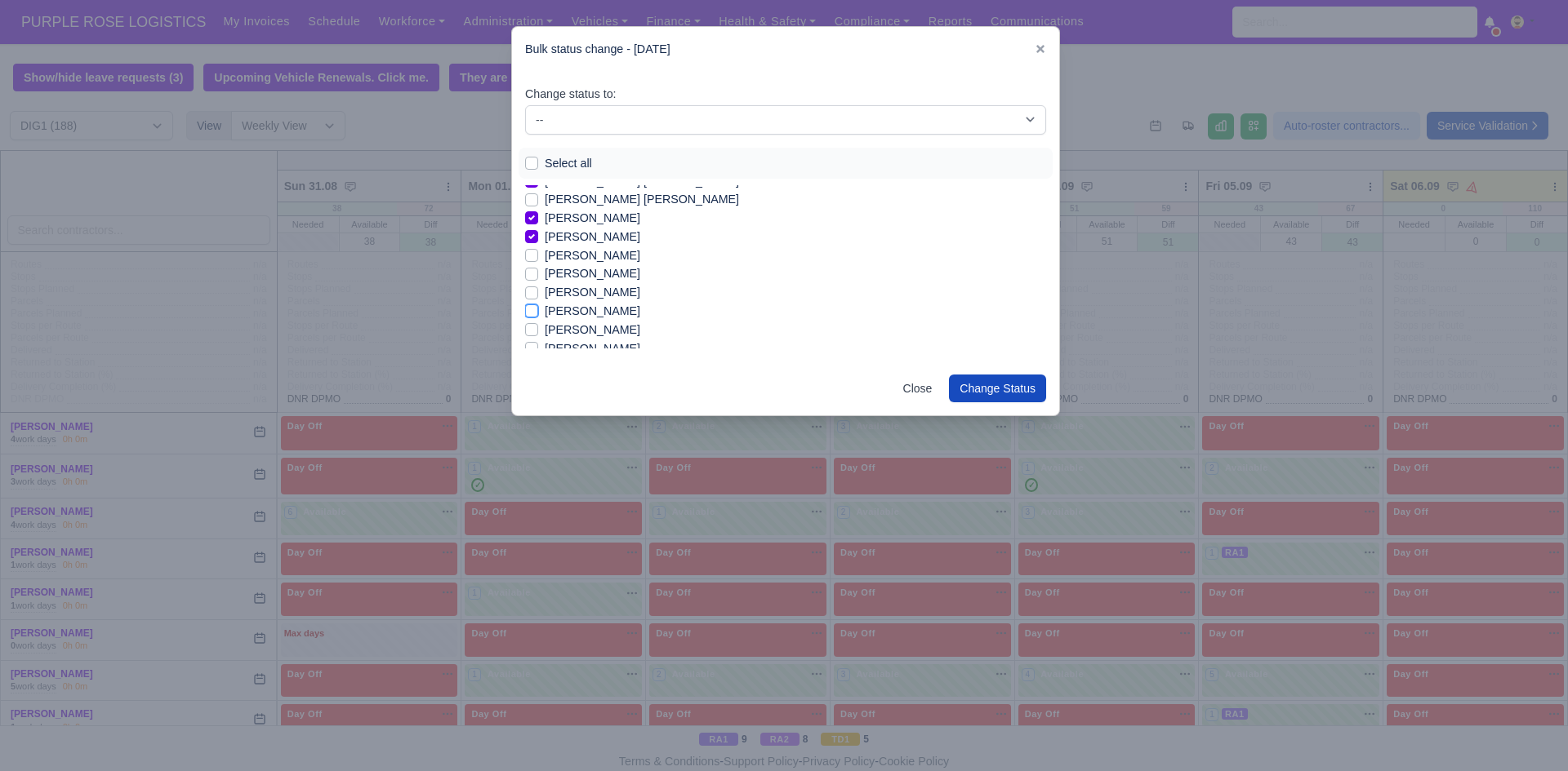
click at [528, 308] on input "[PERSON_NAME]" at bounding box center [531, 309] width 14 height 13
checkbox input "true"
click at [545, 218] on label "[PERSON_NAME]" at bounding box center [592, 218] width 95 height 19
click at [535, 218] on input "[PERSON_NAME]" at bounding box center [531, 215] width 14 height 13
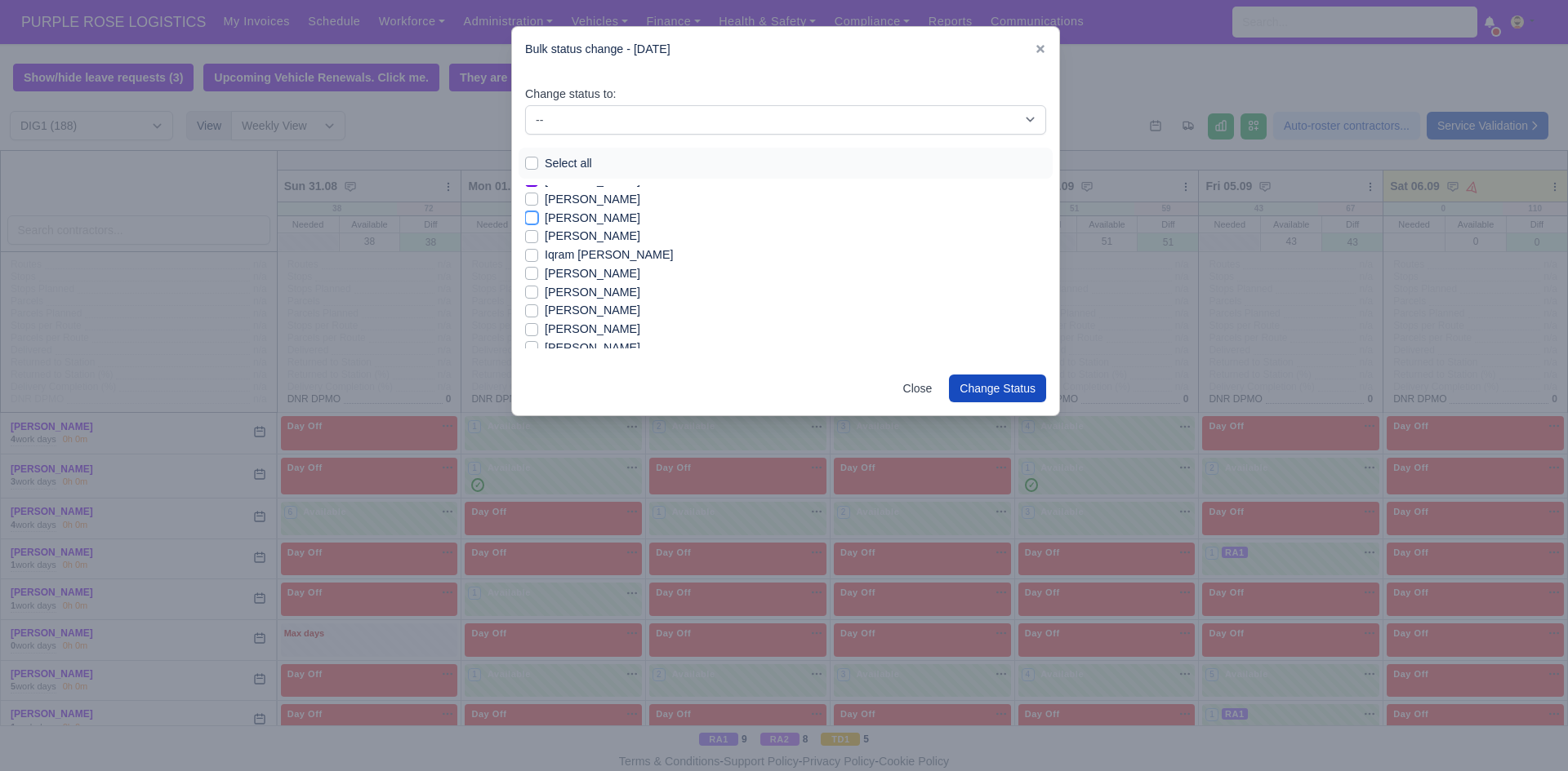
checkbox input "true"
click at [545, 238] on label "[PERSON_NAME]" at bounding box center [592, 236] width 95 height 19
click at [528, 238] on input "[PERSON_NAME]" at bounding box center [531, 233] width 14 height 13
checkbox input "true"
click at [545, 253] on label "Iqram [PERSON_NAME]" at bounding box center [608, 255] width 128 height 19
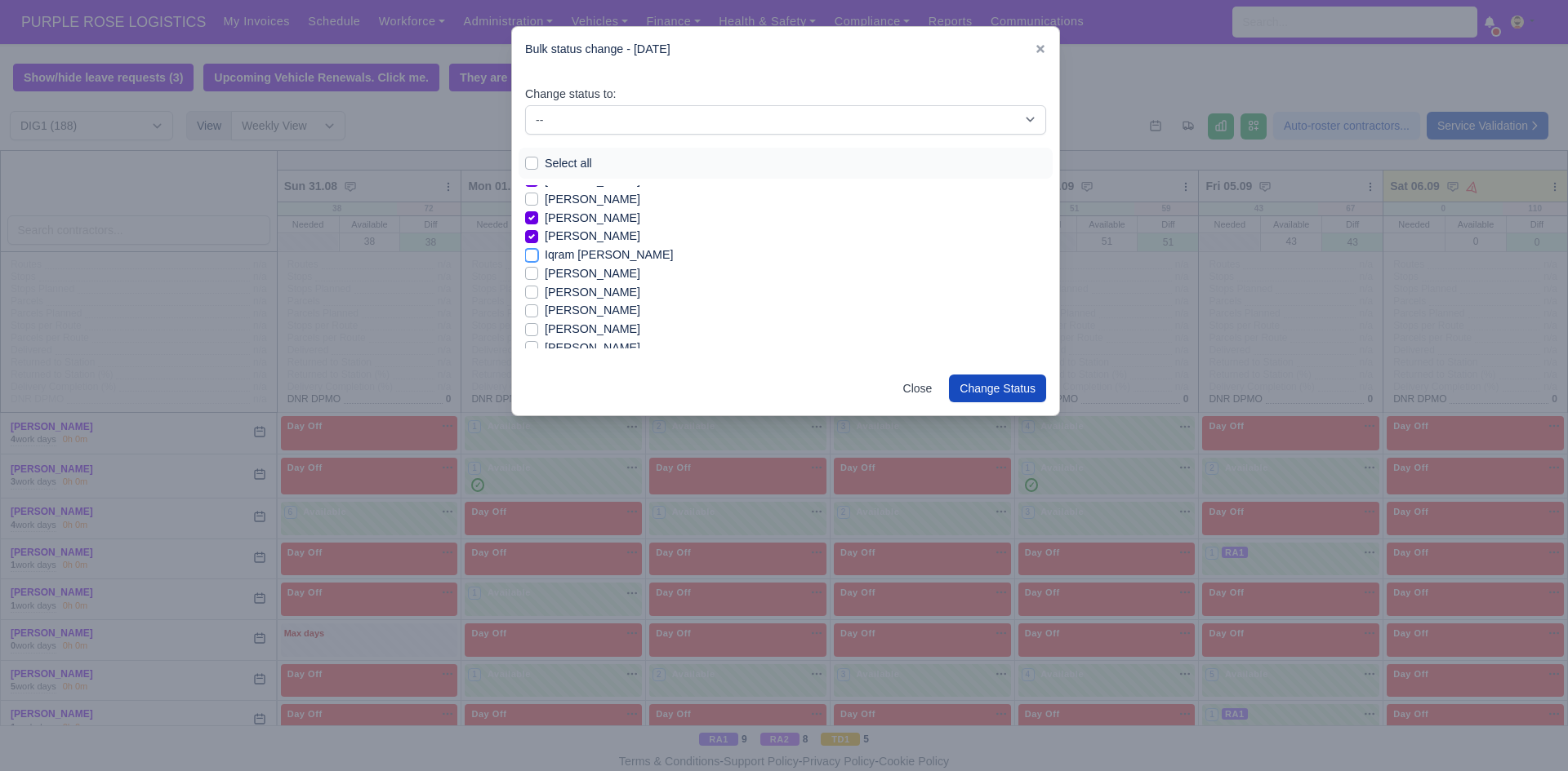
click at [534, 253] on input "Iqram [PERSON_NAME]" at bounding box center [531, 252] width 14 height 13
checkbox input "true"
click at [545, 294] on label "[PERSON_NAME]" at bounding box center [592, 292] width 95 height 19
click at [532, 294] on input "[PERSON_NAME]" at bounding box center [531, 290] width 14 height 13
checkbox input "true"
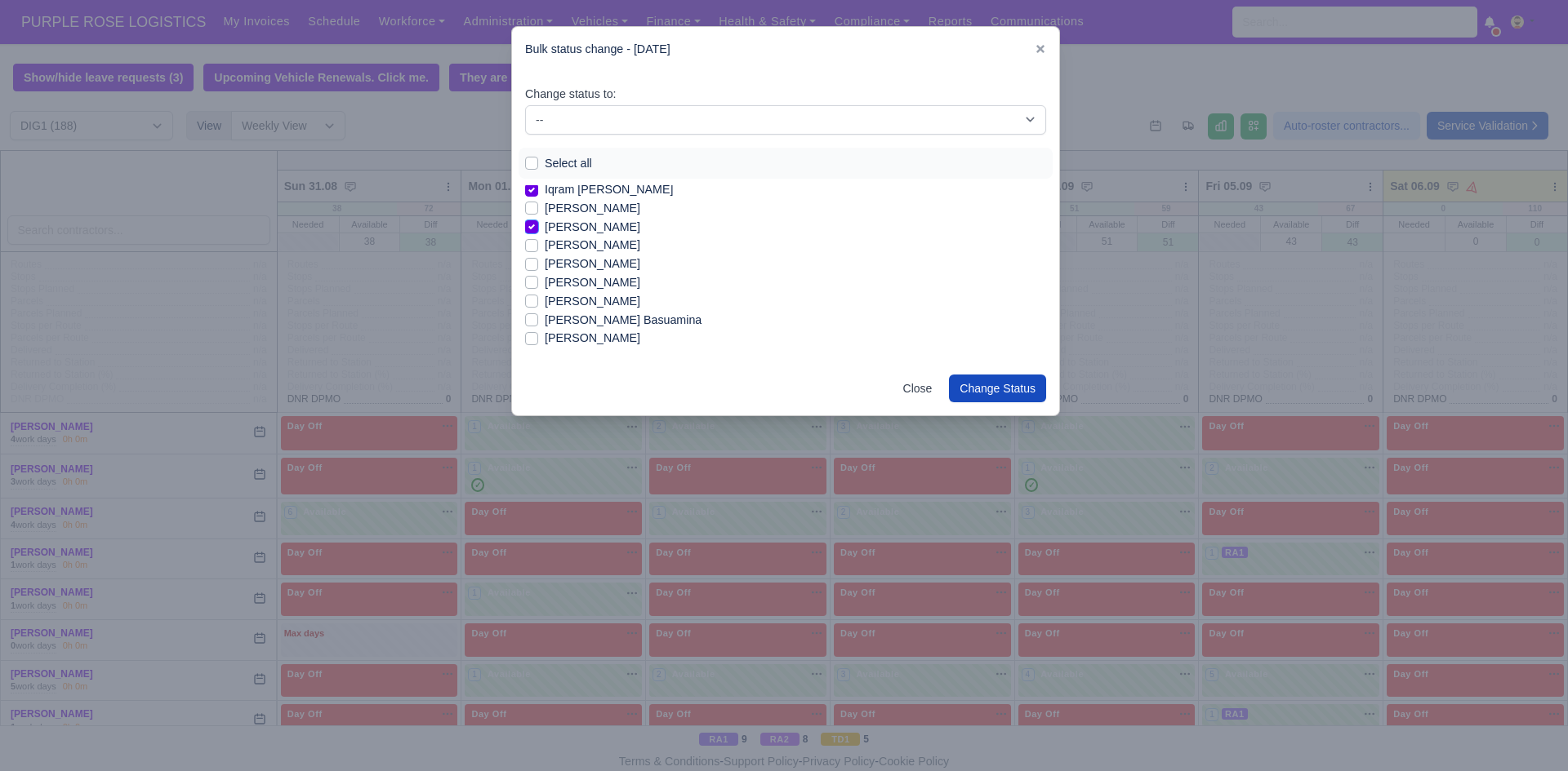
scroll to position [819, 0]
click at [545, 311] on label "[PERSON_NAME]" at bounding box center [592, 305] width 95 height 19
click at [532, 309] on input "[PERSON_NAME]" at bounding box center [531, 302] width 14 height 13
click at [545, 310] on label "[PERSON_NAME]" at bounding box center [592, 305] width 95 height 19
click at [530, 309] on input "[PERSON_NAME]" at bounding box center [531, 302] width 14 height 13
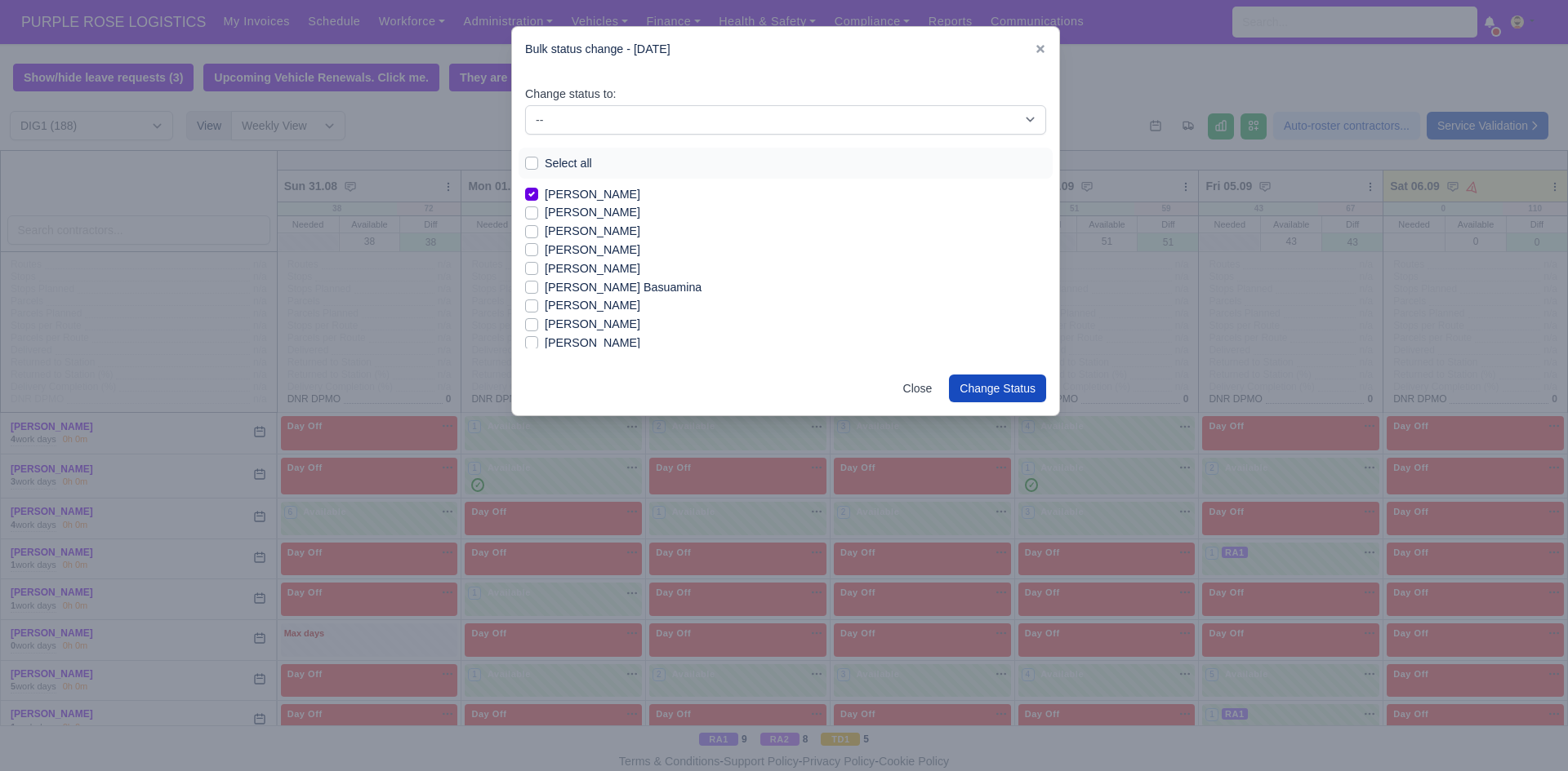
click at [545, 305] on label "[PERSON_NAME]" at bounding box center [592, 305] width 95 height 19
click at [534, 305] on input "[PERSON_NAME]" at bounding box center [531, 302] width 14 height 13
checkbox input "true"
click at [545, 300] on label "Leotrim Rexhepi" at bounding box center [587, 300] width 85 height 19
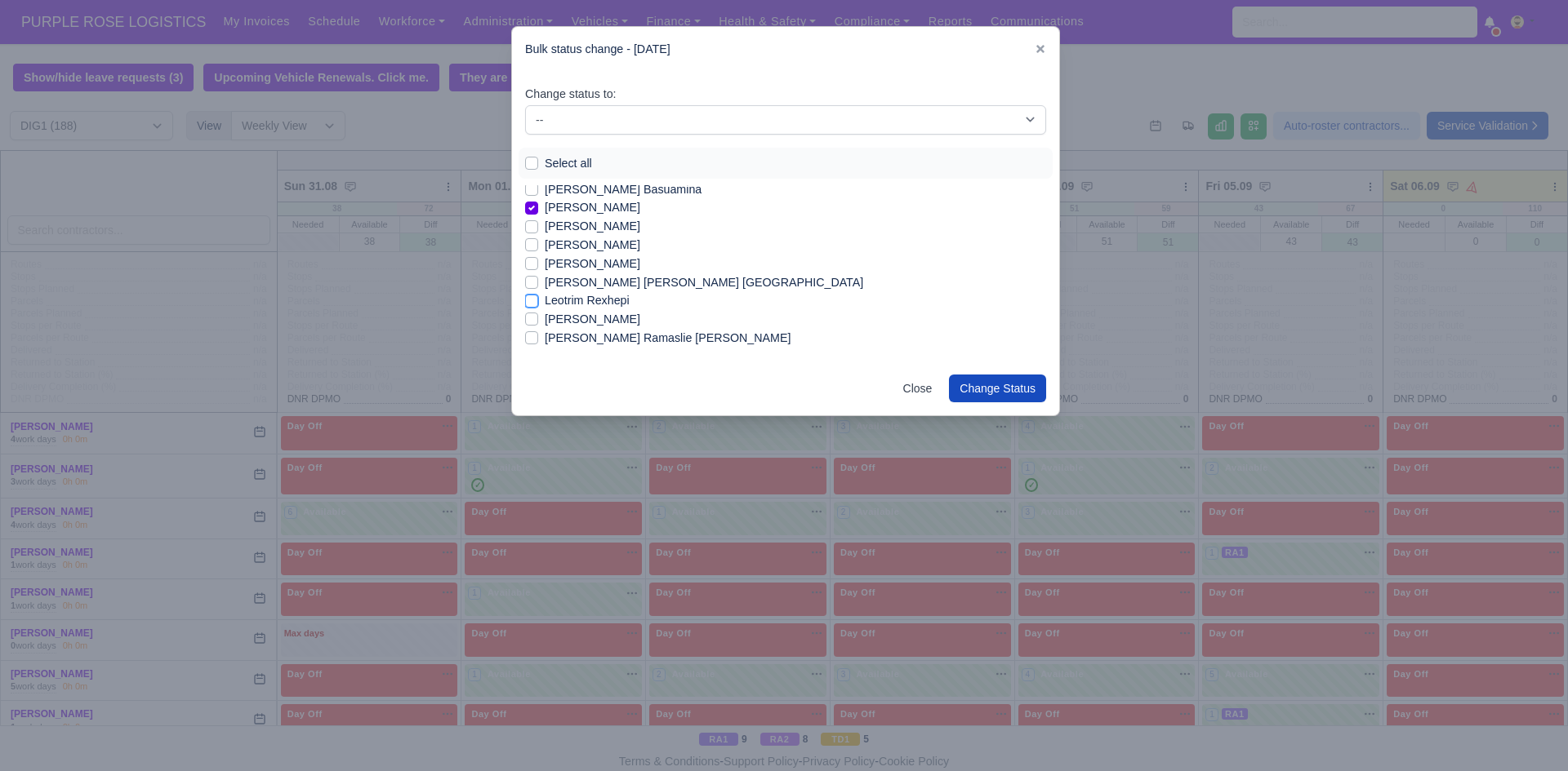
click at [533, 300] on input "Leotrim Rexhepi" at bounding box center [531, 298] width 14 height 13
click at [545, 301] on label "Leotrim Rexhepi" at bounding box center [587, 300] width 85 height 19
click at [531, 301] on input "Leotrim Rexhepi" at bounding box center [531, 298] width 14 height 13
click at [545, 301] on label "Leotrim Rexhepi" at bounding box center [587, 300] width 85 height 19
click at [534, 301] on input "Leotrim Rexhepi" at bounding box center [531, 298] width 14 height 13
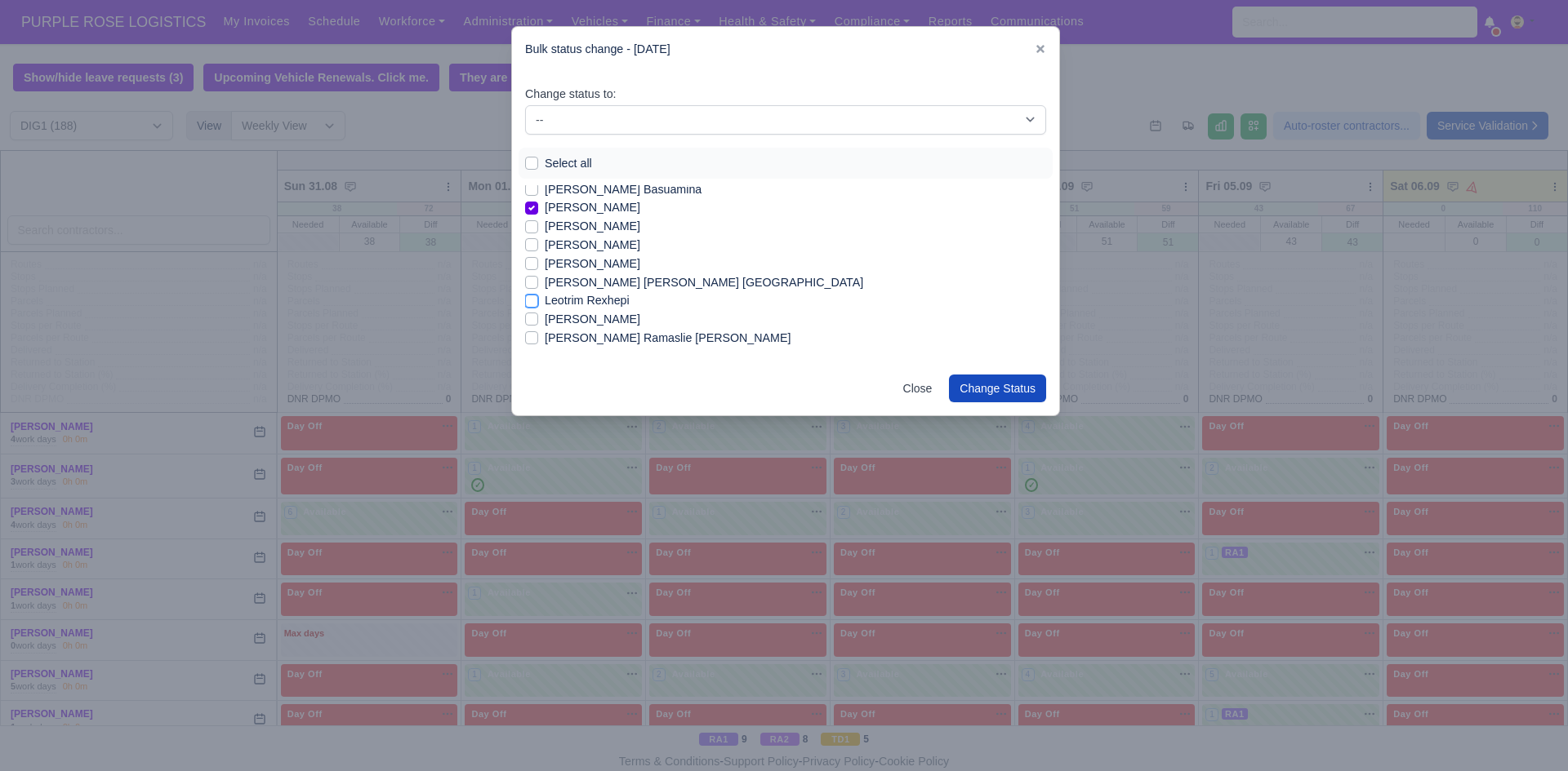
checkbox input "true"
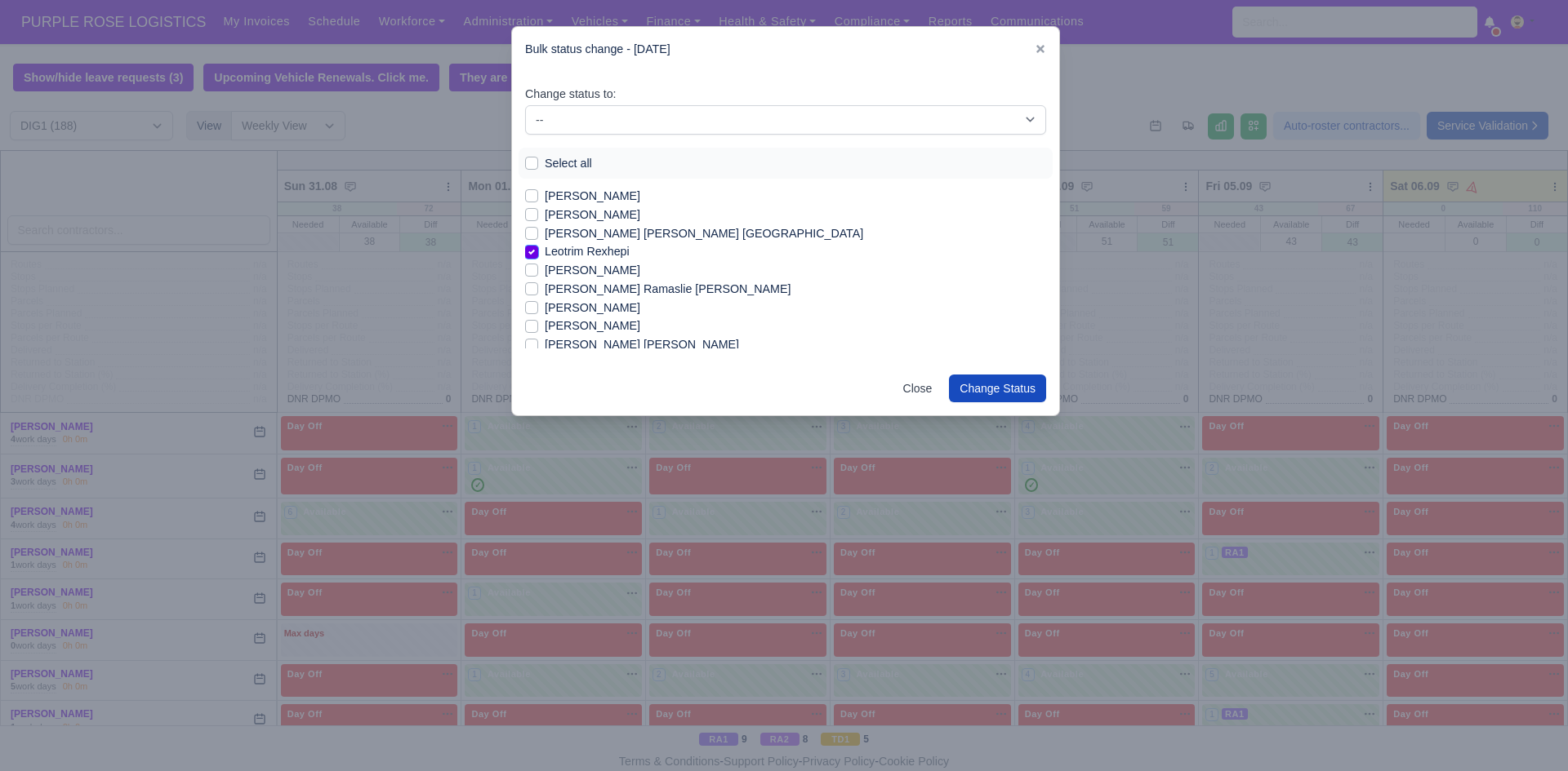
scroll to position [982, 0]
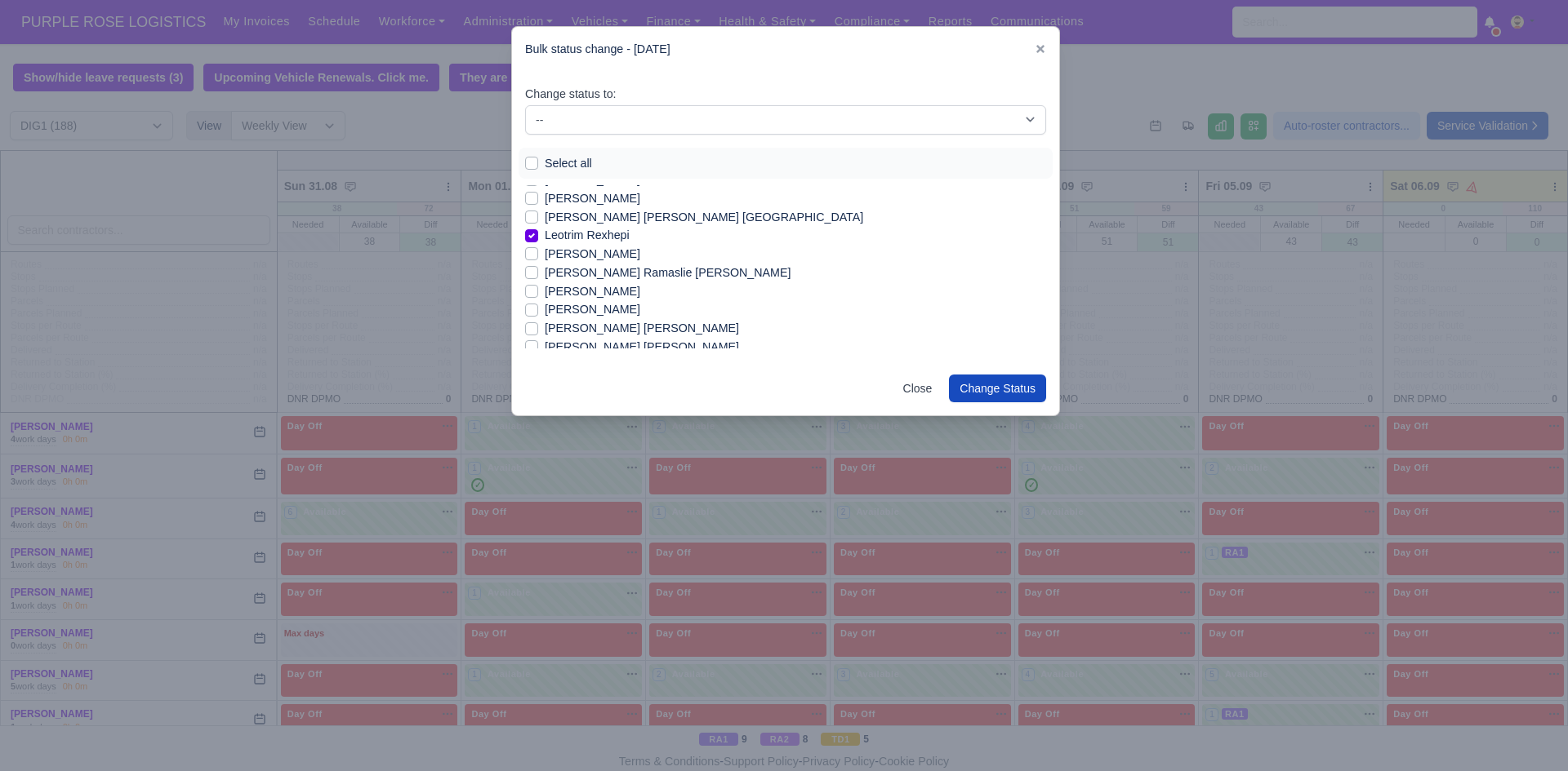
click at [545, 312] on label "[PERSON_NAME]" at bounding box center [592, 309] width 95 height 19
click at [529, 312] on input "[PERSON_NAME]" at bounding box center [531, 307] width 14 height 13
checkbox input "true"
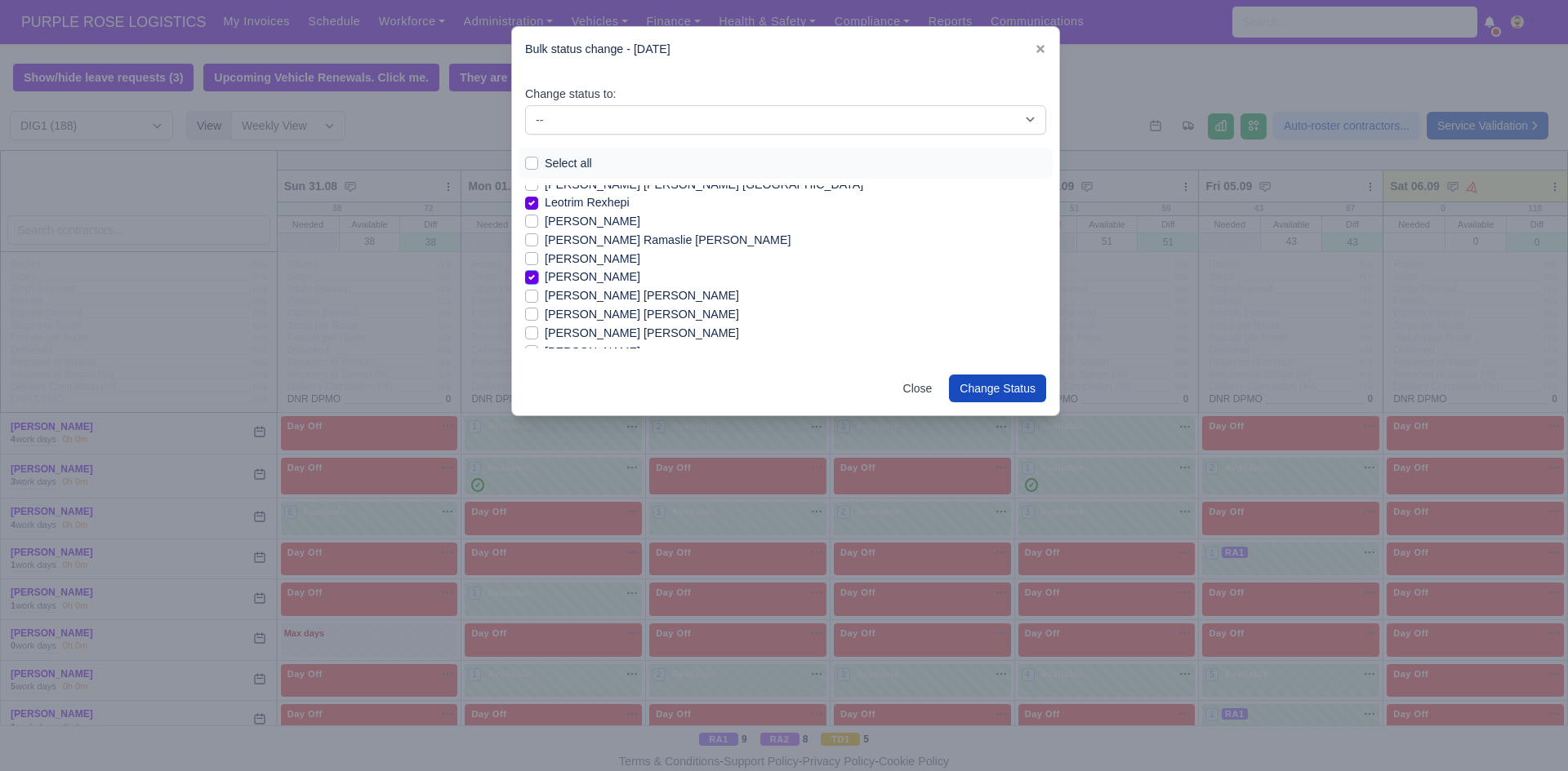
scroll to position [1047, 0]
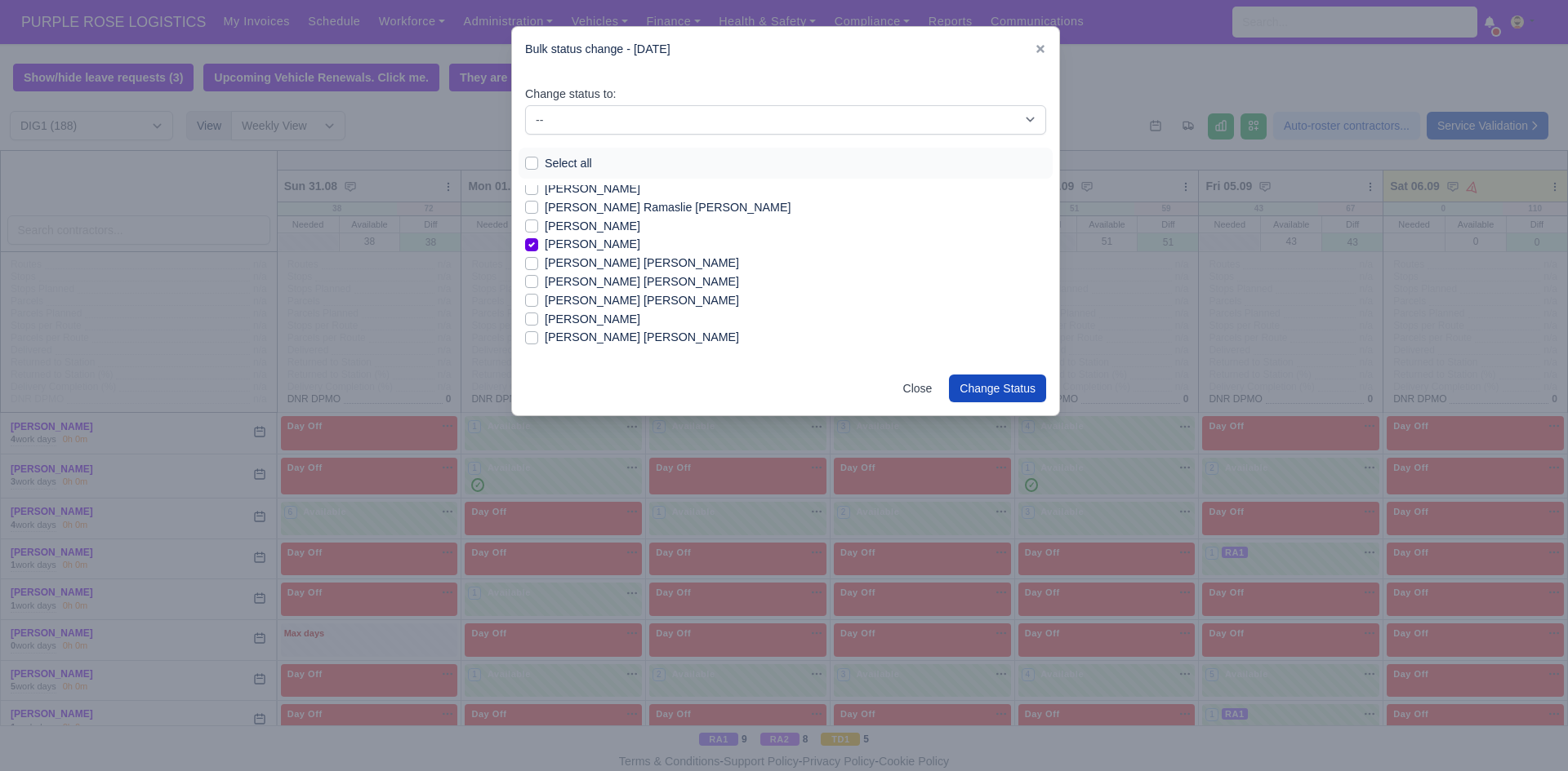
click at [545, 300] on label "[PERSON_NAME] [PERSON_NAME]" at bounding box center [642, 300] width 194 height 19
click at [531, 300] on input "[PERSON_NAME] [PERSON_NAME]" at bounding box center [531, 298] width 14 height 13
checkbox input "true"
click at [545, 336] on label "[PERSON_NAME] [PERSON_NAME]" at bounding box center [642, 337] width 194 height 19
click at [531, 336] on input "[PERSON_NAME] [PERSON_NAME]" at bounding box center [531, 335] width 14 height 13
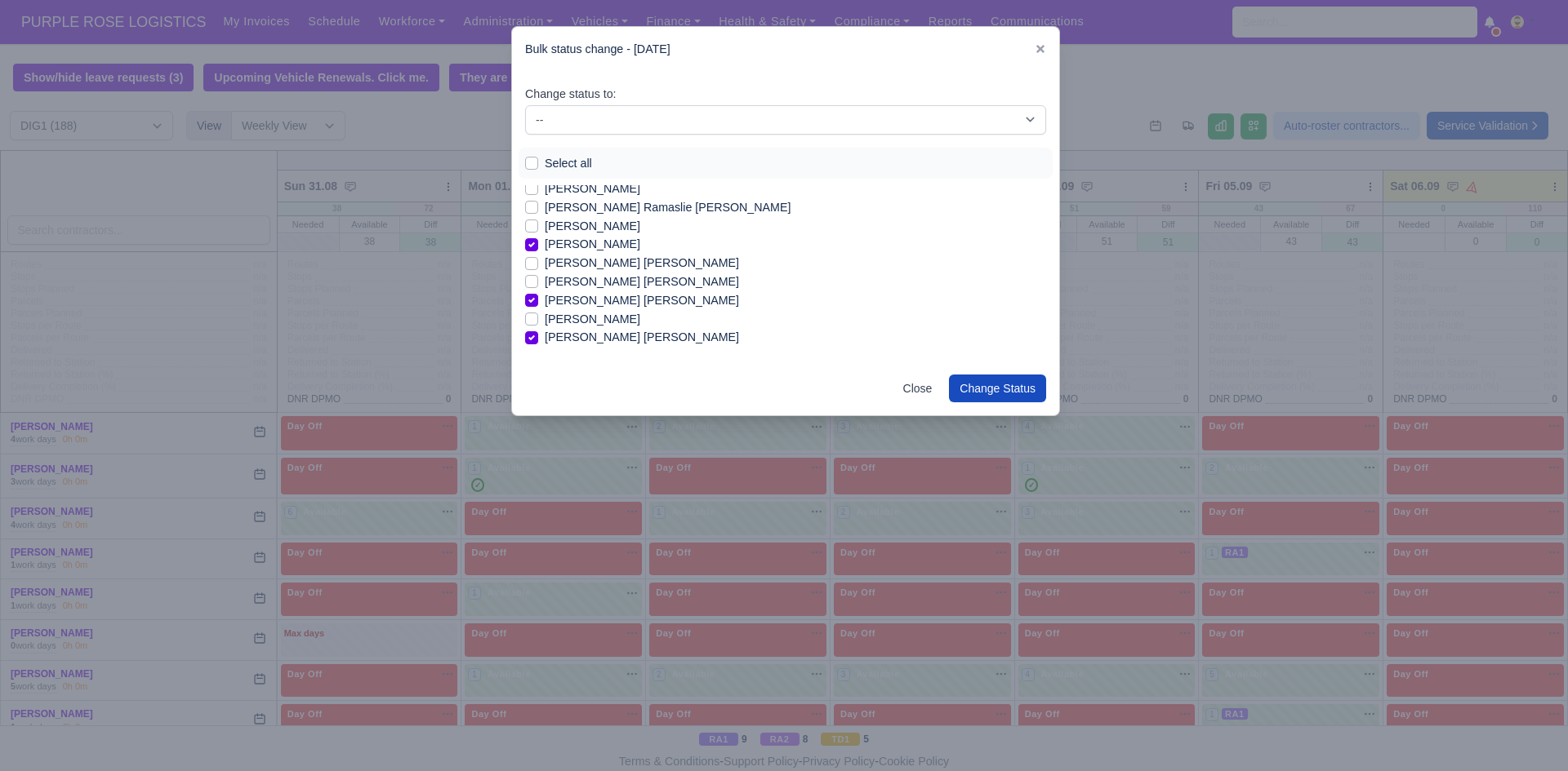
click at [545, 340] on label "[PERSON_NAME] [PERSON_NAME]" at bounding box center [642, 337] width 194 height 19
click at [532, 340] on input "[PERSON_NAME] [PERSON_NAME]" at bounding box center [531, 335] width 14 height 13
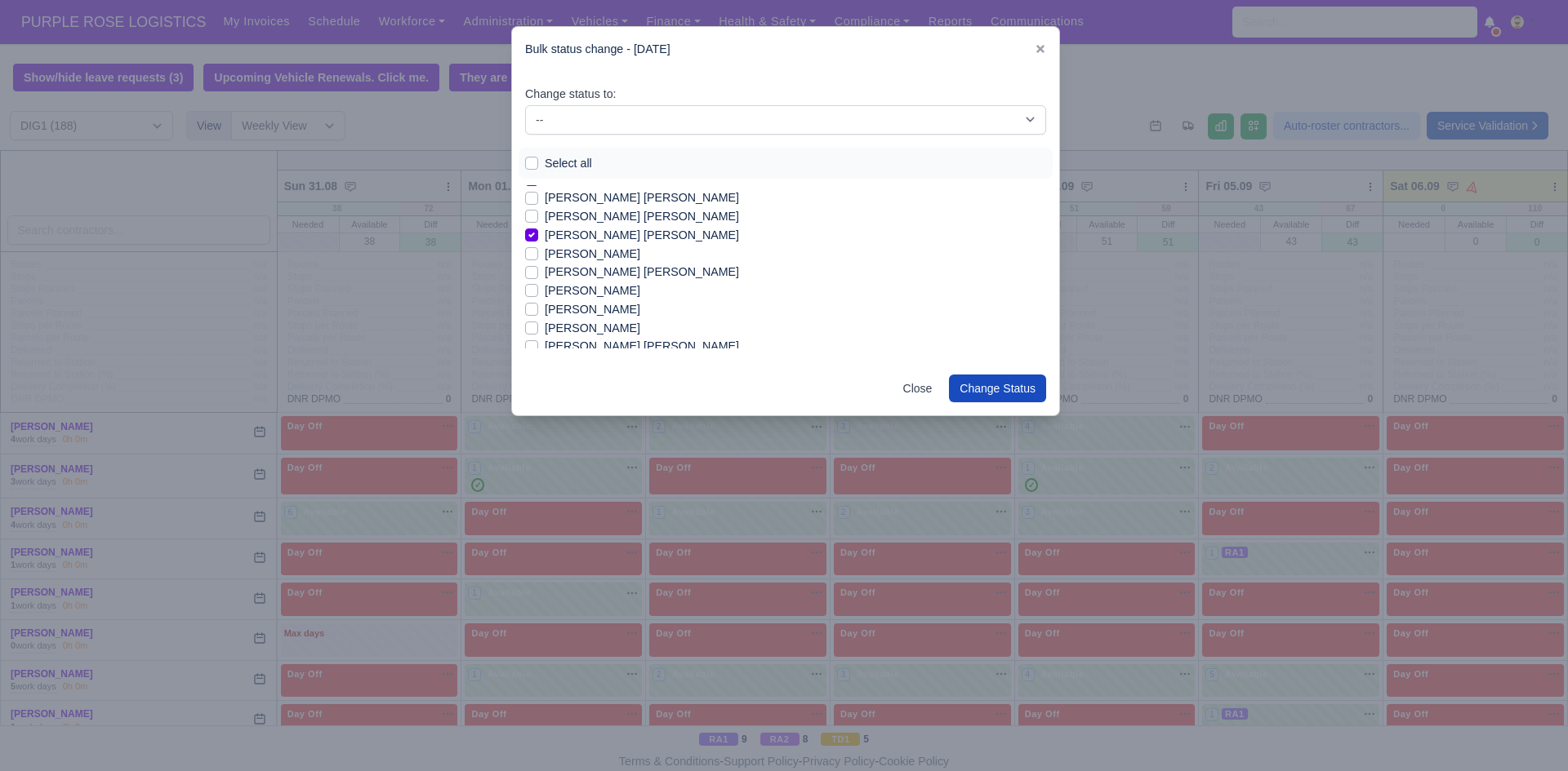
click at [545, 270] on label "[PERSON_NAME] [PERSON_NAME]" at bounding box center [642, 272] width 194 height 19
click at [529, 270] on input "[PERSON_NAME] [PERSON_NAME]" at bounding box center [531, 269] width 14 height 13
checkbox input "true"
click at [545, 273] on label "[PERSON_NAME]" at bounding box center [592, 271] width 95 height 19
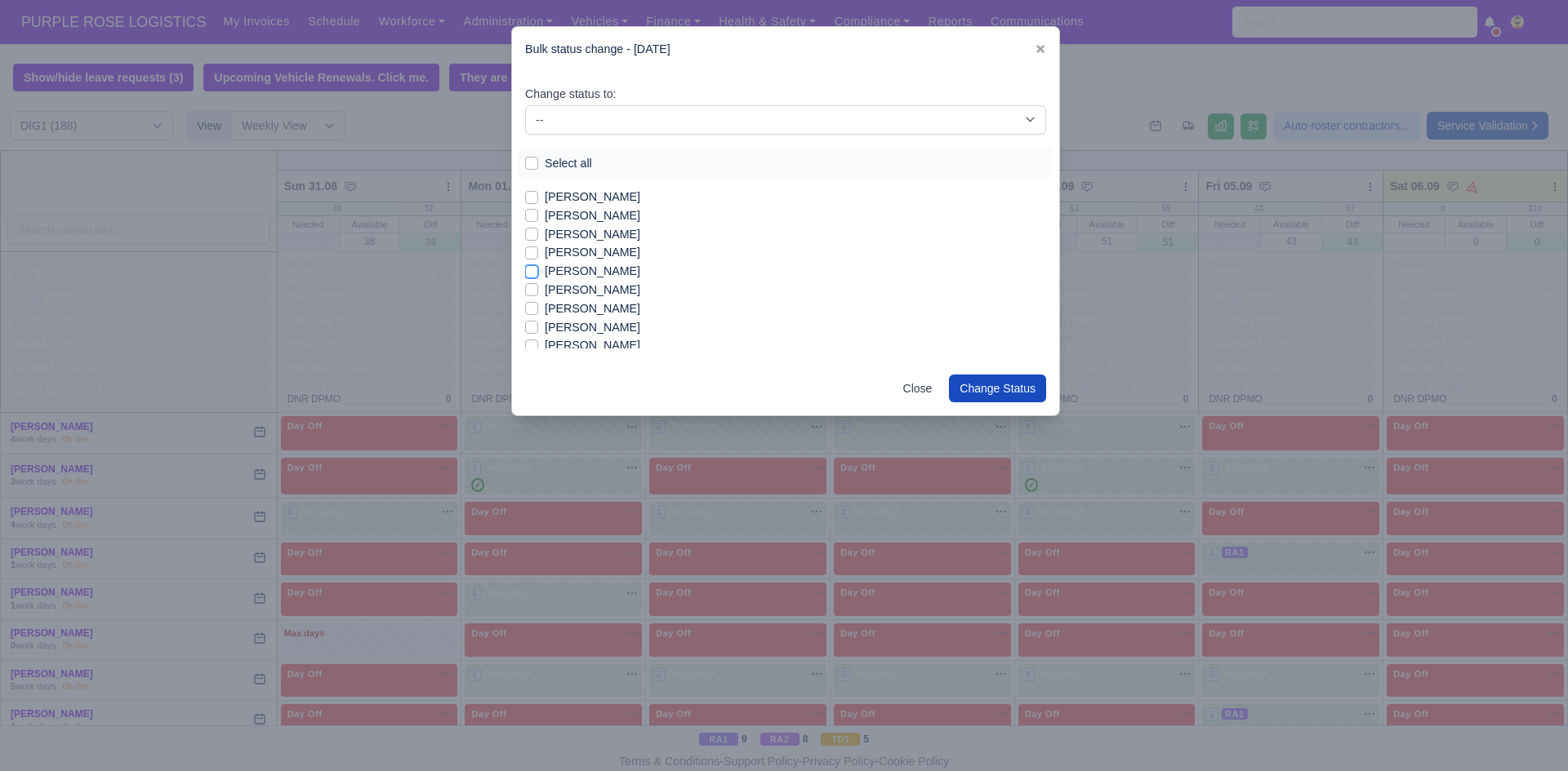
click at [529, 273] on input "[PERSON_NAME]" at bounding box center [531, 268] width 14 height 13
checkbox input "true"
click at [545, 329] on label "[PERSON_NAME]" at bounding box center [592, 327] width 95 height 19
click at [532, 329] on input "[PERSON_NAME]" at bounding box center [531, 325] width 14 height 13
checkbox input "true"
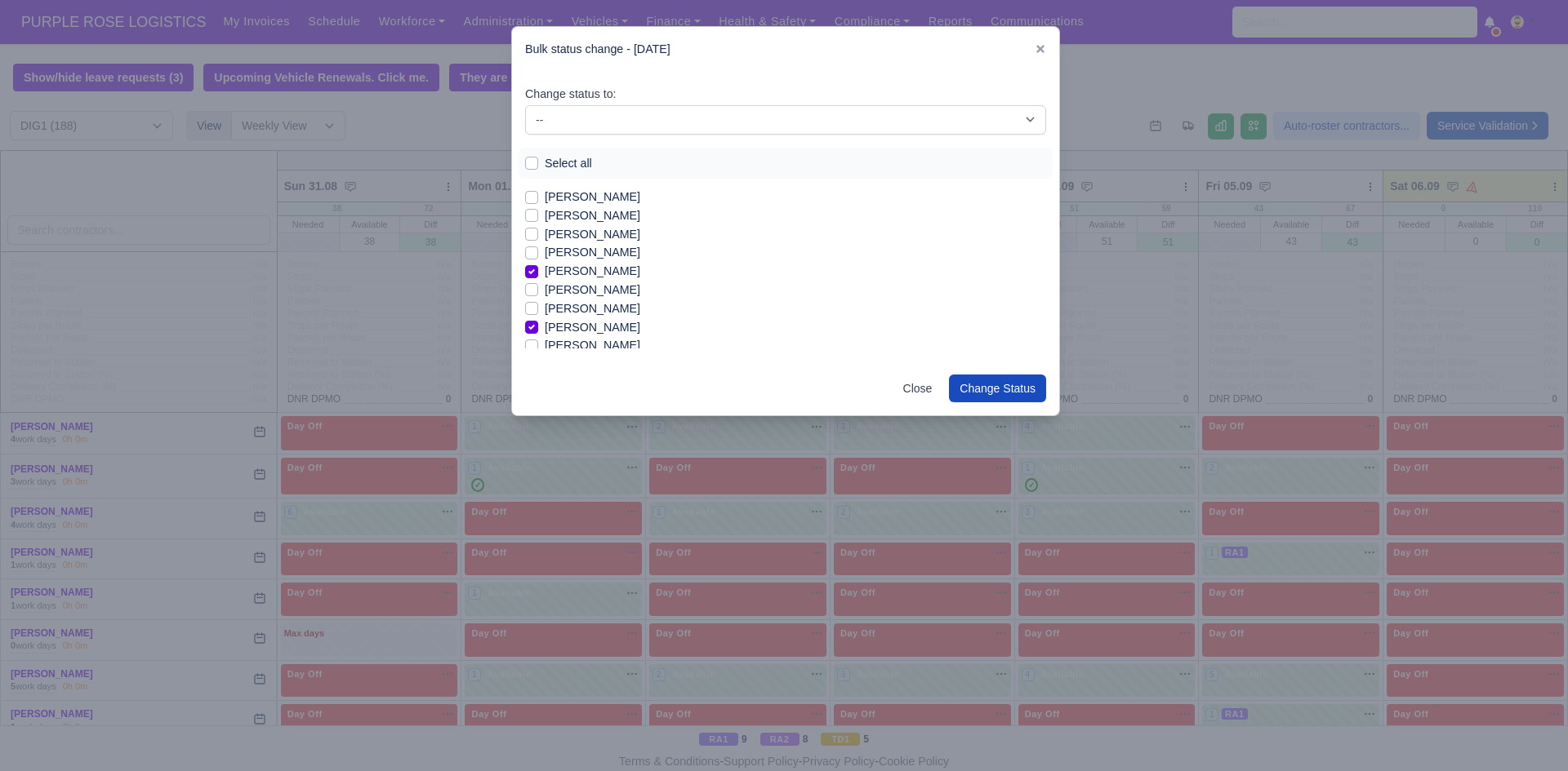
click at [545, 285] on label "[PERSON_NAME]" at bounding box center [592, 290] width 95 height 19
click at [533, 285] on input "[PERSON_NAME]" at bounding box center [531, 287] width 14 height 13
checkbox input "true"
click at [617, 377] on div "Close Change Status" at bounding box center [786, 389] width 547 height 54
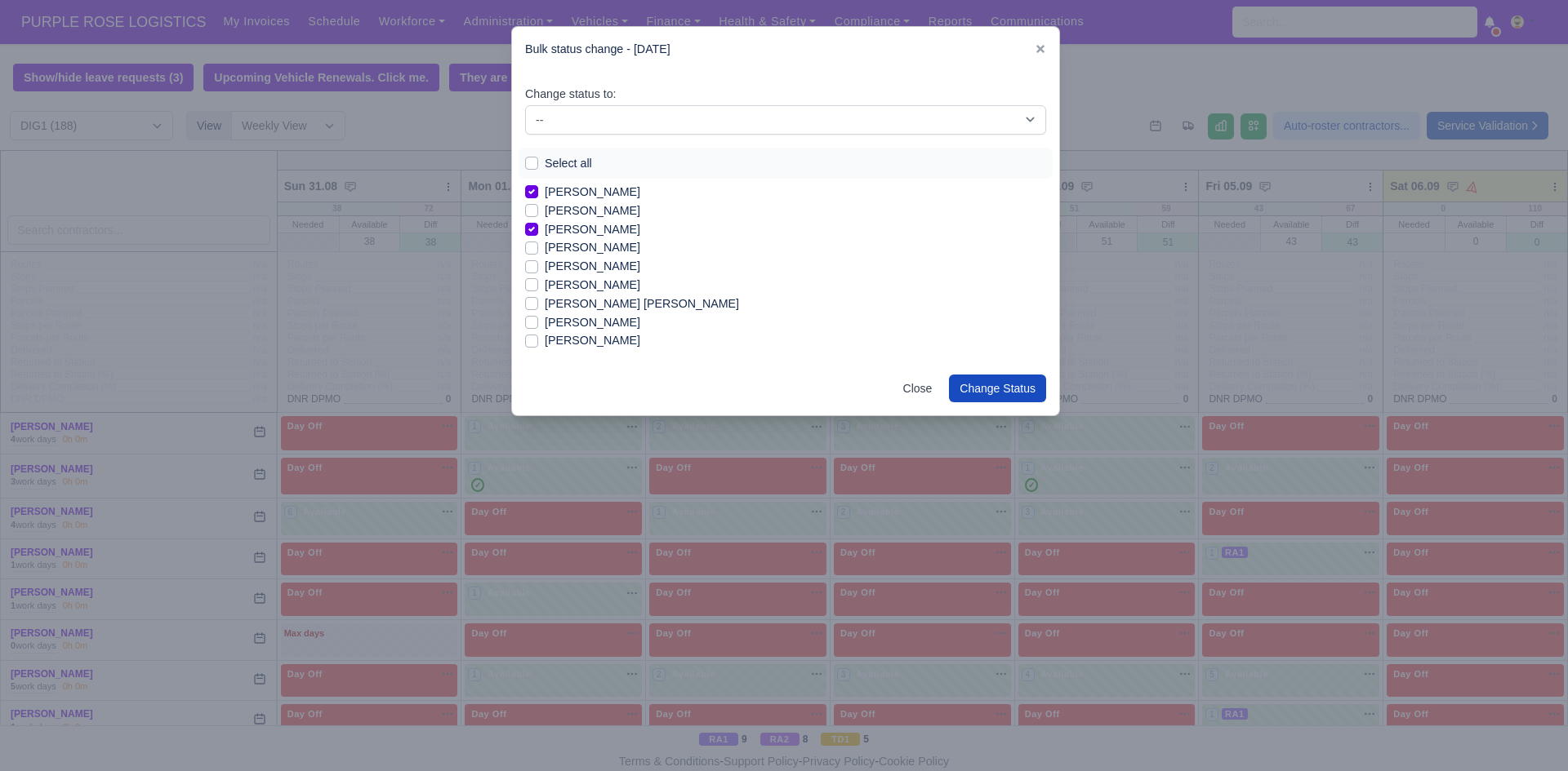
click at [545, 321] on label "[PERSON_NAME]" at bounding box center [592, 322] width 95 height 19
click at [531, 321] on input "[PERSON_NAME]" at bounding box center [531, 319] width 14 height 13
checkbox input "true"
click at [545, 288] on label "[PERSON_NAME] Lo [PERSON_NAME]" at bounding box center [650, 294] width 211 height 19
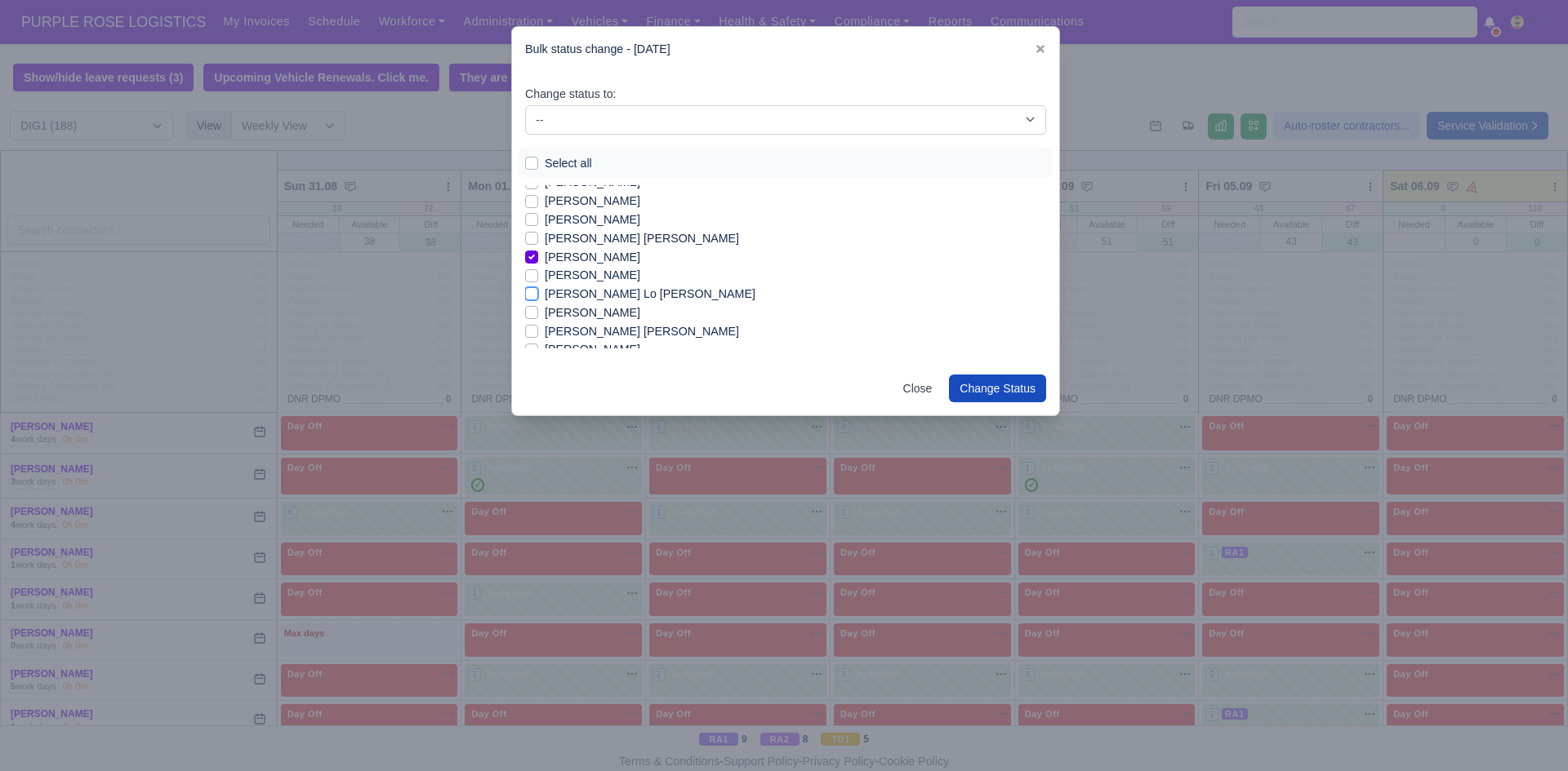
click at [533, 288] on input "[PERSON_NAME] Lo [PERSON_NAME]" at bounding box center [531, 291] width 14 height 13
checkbox input "true"
click at [545, 276] on label "[PERSON_NAME]" at bounding box center [592, 275] width 95 height 19
click at [531, 276] on input "[PERSON_NAME]" at bounding box center [531, 273] width 14 height 13
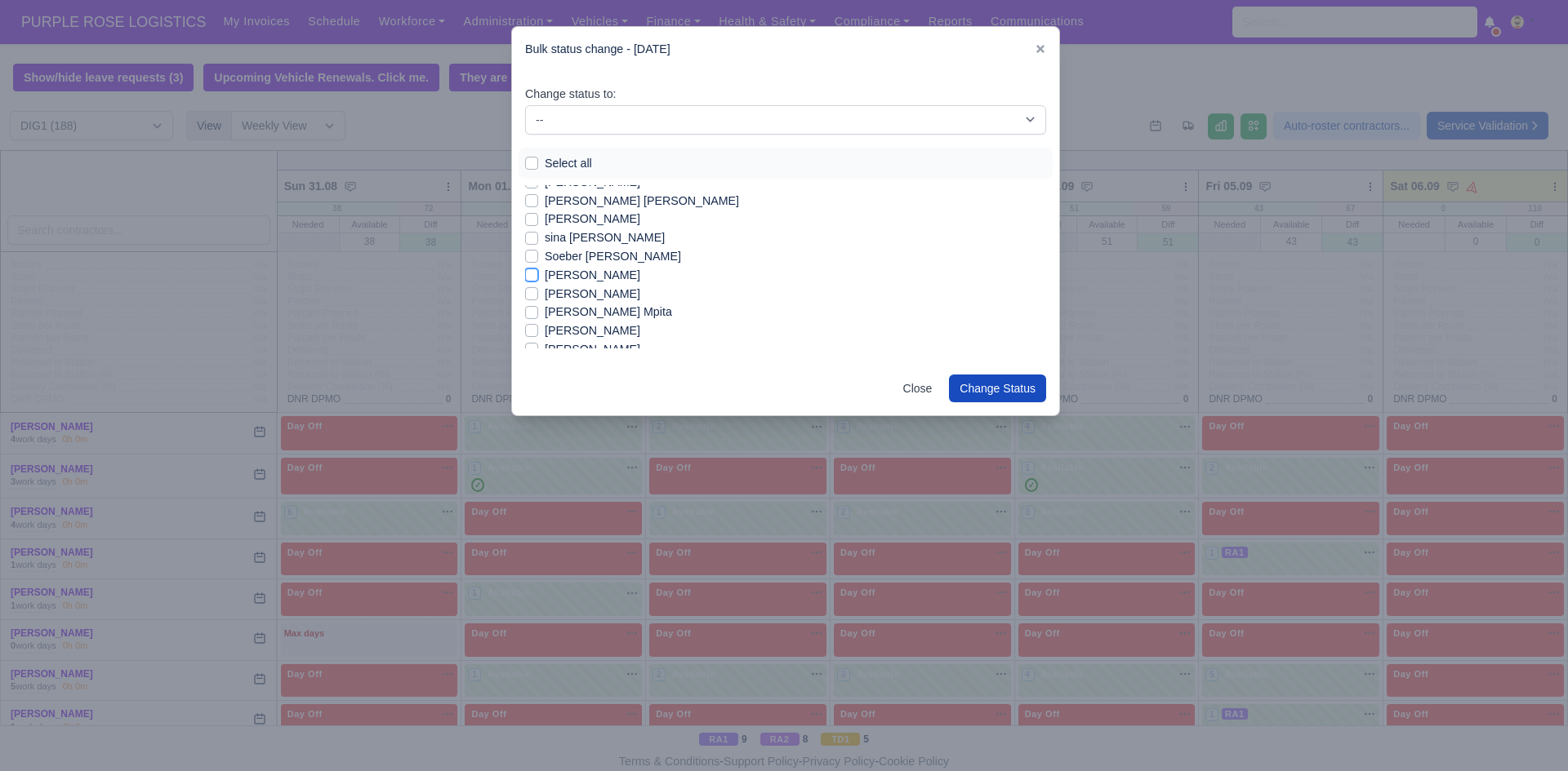
checkbox input "true"
click at [545, 207] on label "sina [PERSON_NAME]" at bounding box center [604, 205] width 120 height 19
click at [531, 207] on input "sina [PERSON_NAME]" at bounding box center [531, 202] width 14 height 13
checkbox input "true"
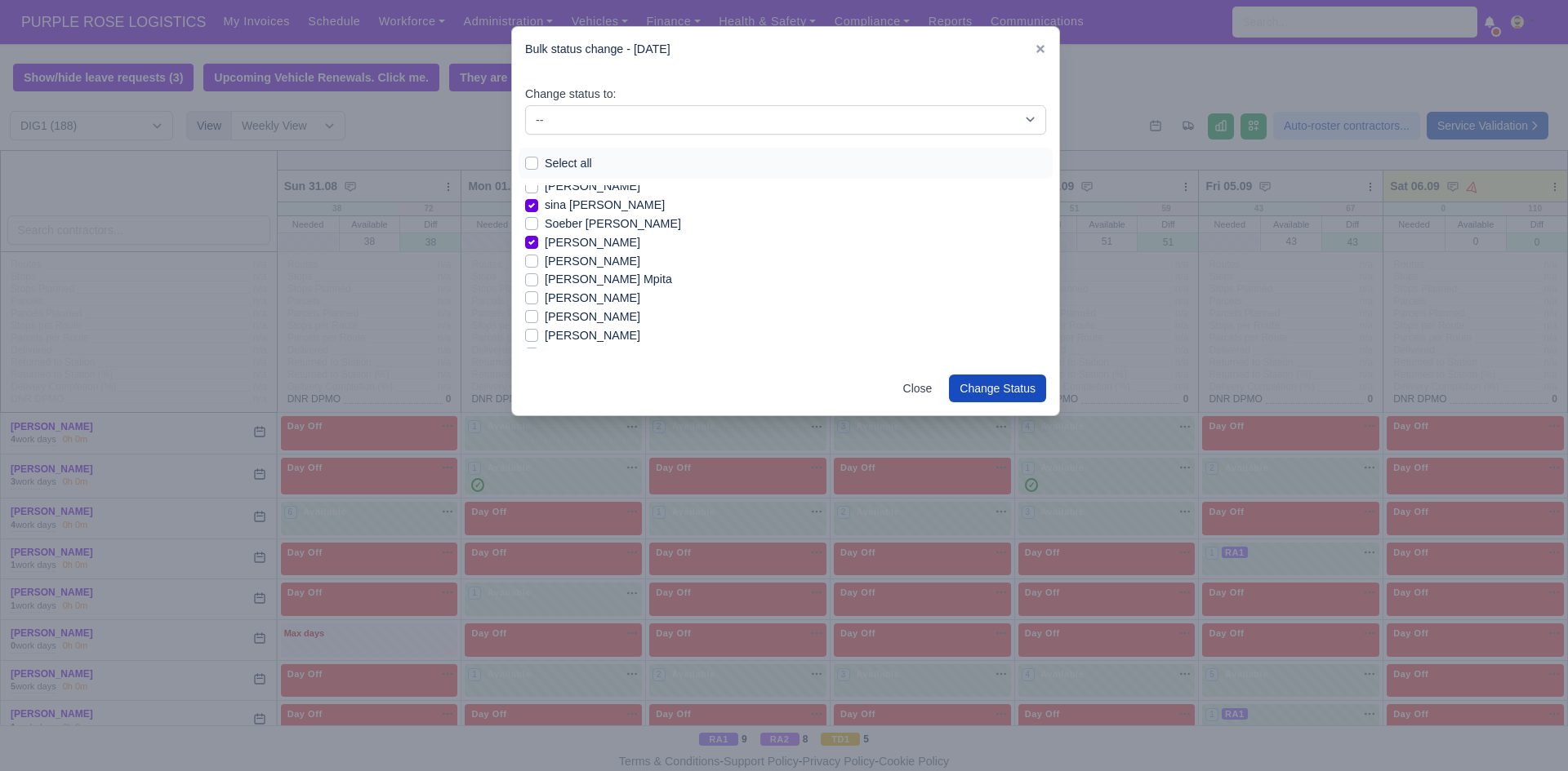
click at [654, 282] on label "[PERSON_NAME] Mpita" at bounding box center [608, 279] width 128 height 19
click at [538, 282] on input "[PERSON_NAME] Mpita" at bounding box center [531, 276] width 14 height 13
click at [545, 277] on label "[PERSON_NAME] Mpita" at bounding box center [608, 279] width 128 height 19
click at [531, 277] on input "[PERSON_NAME] Mpita" at bounding box center [531, 276] width 14 height 13
click at [545, 280] on label "[PERSON_NAME] Mpita" at bounding box center [608, 279] width 128 height 19
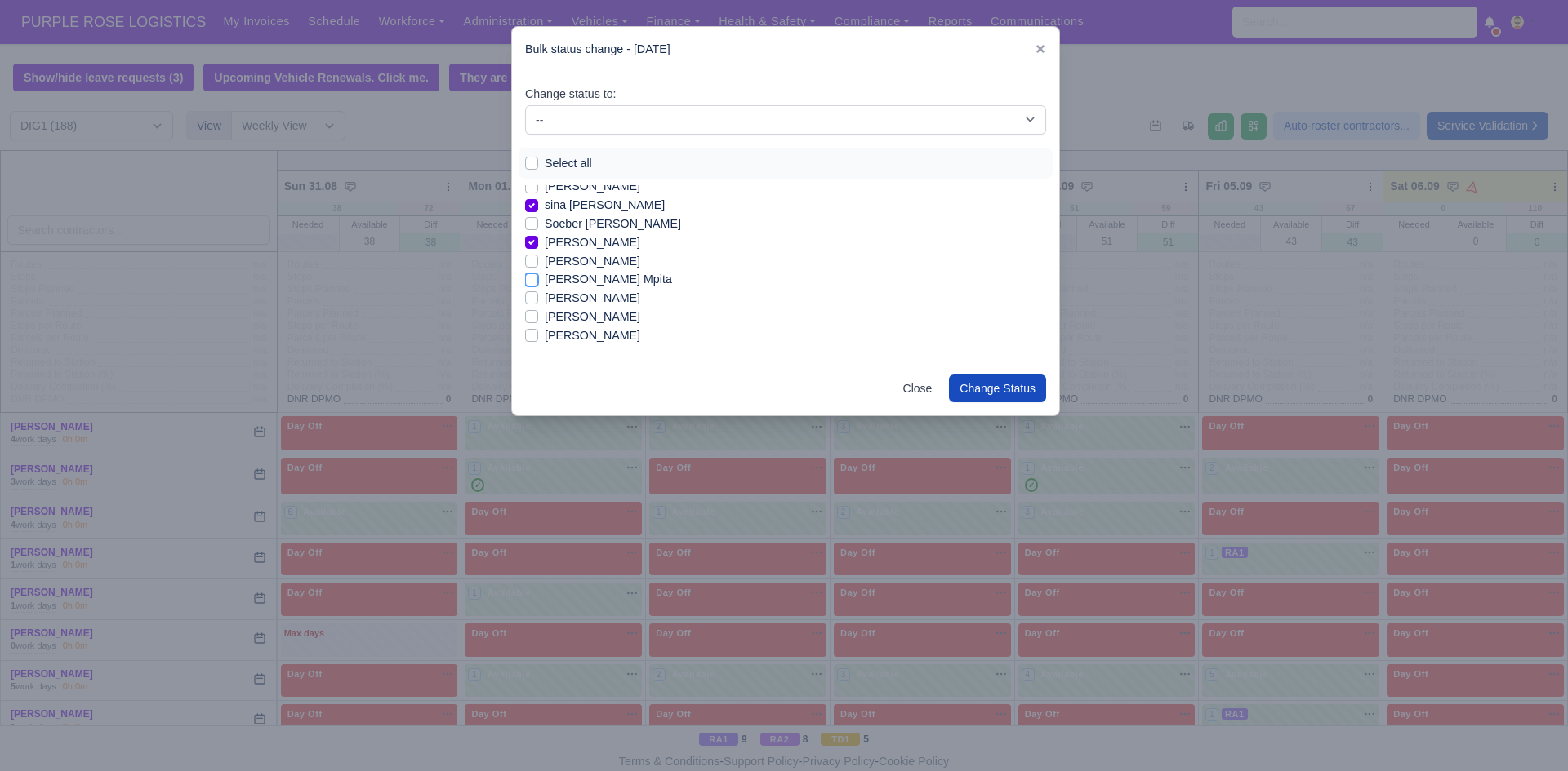
click at [531, 280] on input "[PERSON_NAME] Mpita" at bounding box center [531, 276] width 14 height 13
checkbox input "true"
click at [545, 318] on label "[PERSON_NAME]" at bounding box center [592, 317] width 95 height 19
click at [532, 318] on input "[PERSON_NAME]" at bounding box center [531, 314] width 14 height 13
checkbox input "true"
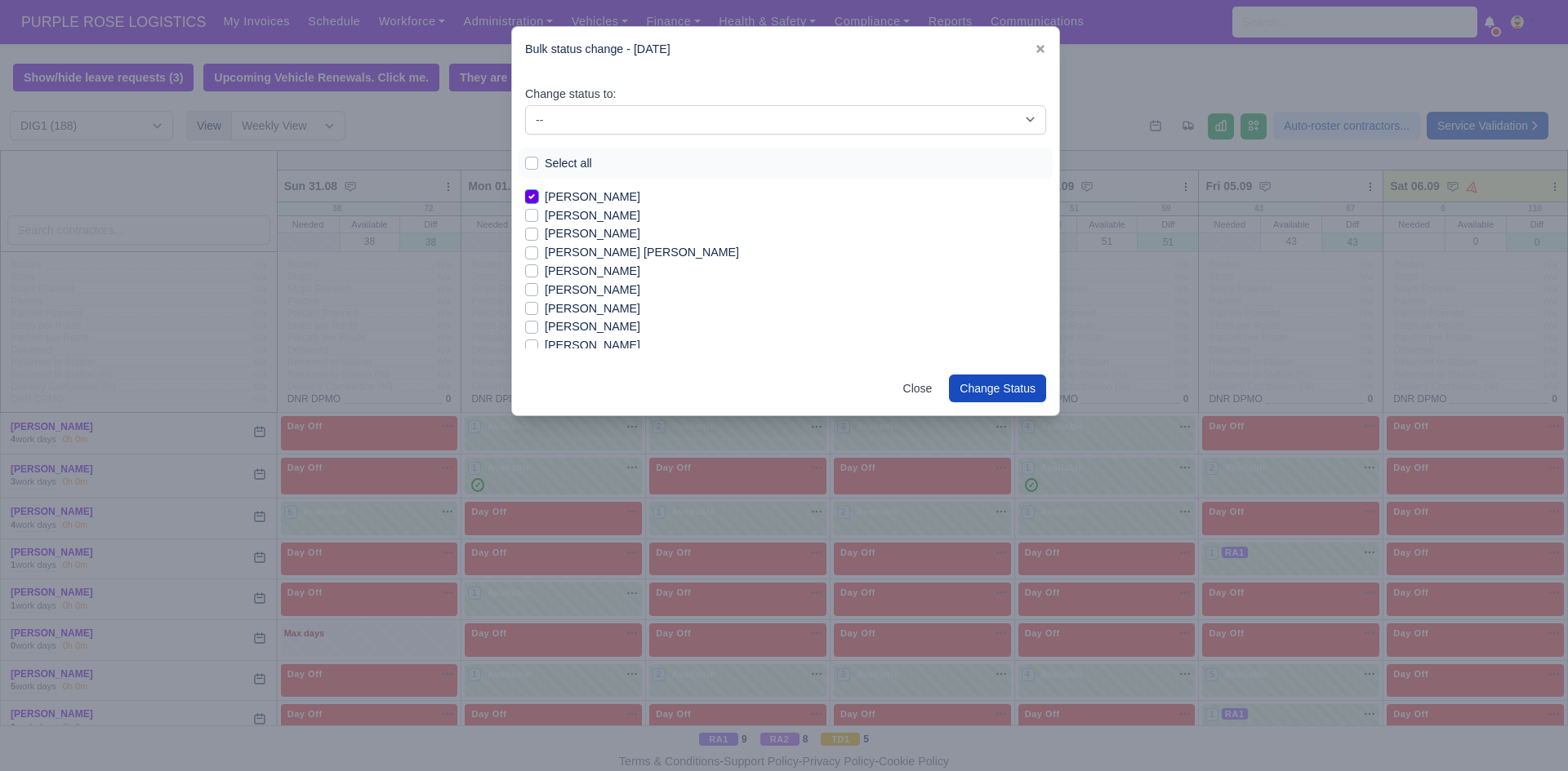
scroll to position [1840, 0]
click at [563, 285] on label "[PERSON_NAME]" at bounding box center [592, 289] width 95 height 19
click at [538, 285] on input "[PERSON_NAME]" at bounding box center [531, 286] width 14 height 13
checkbox input "true"
click at [545, 269] on label "[PERSON_NAME]" at bounding box center [592, 270] width 95 height 19
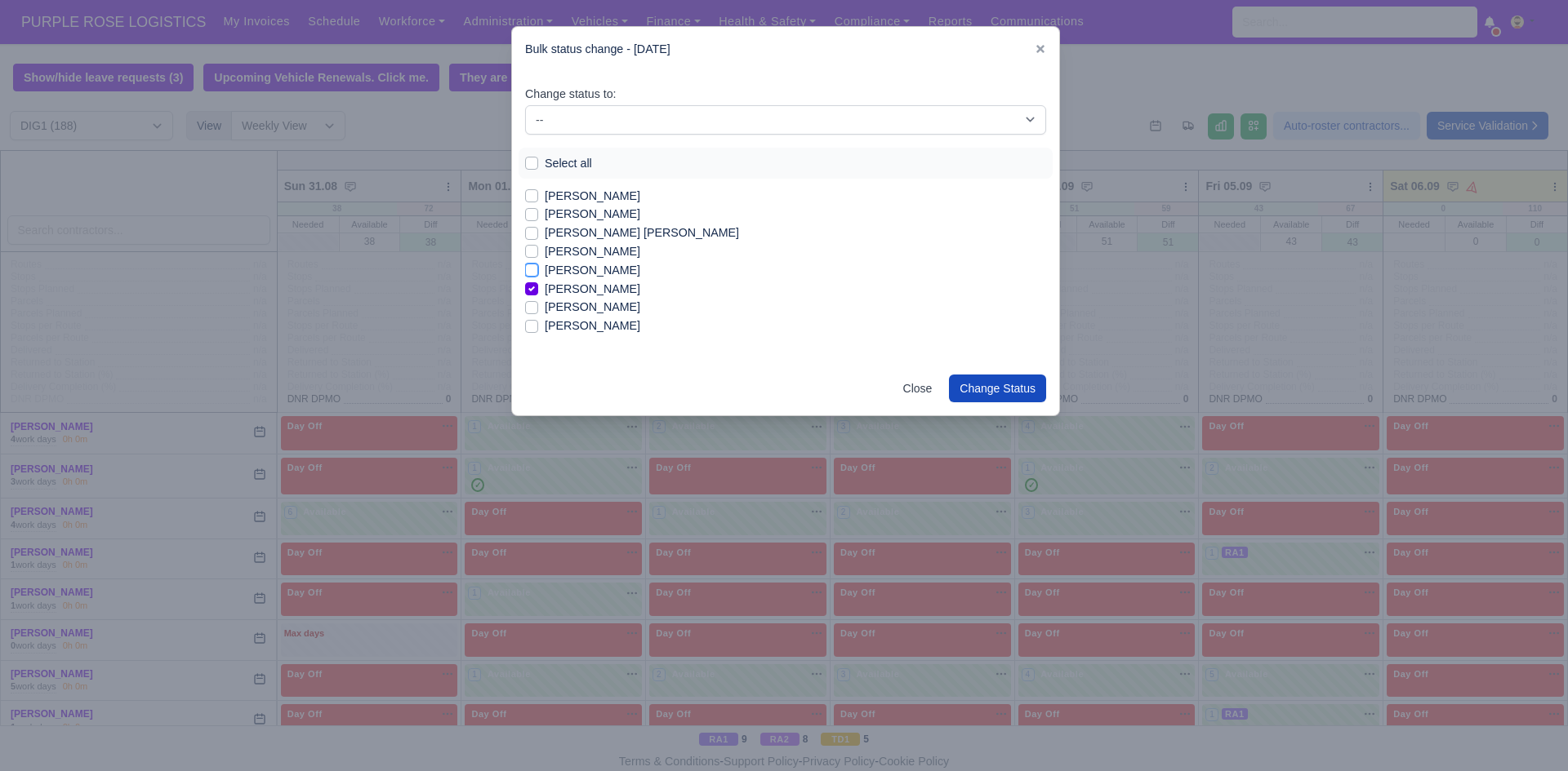
click at [532, 269] on input "[PERSON_NAME]" at bounding box center [531, 267] width 14 height 13
click at [545, 274] on label "[PERSON_NAME]" at bounding box center [592, 270] width 95 height 19
click at [532, 274] on input "[PERSON_NAME]" at bounding box center [531, 267] width 14 height 13
click at [545, 270] on label "[PERSON_NAME]" at bounding box center [592, 270] width 95 height 19
click at [530, 270] on input "[PERSON_NAME]" at bounding box center [531, 267] width 14 height 13
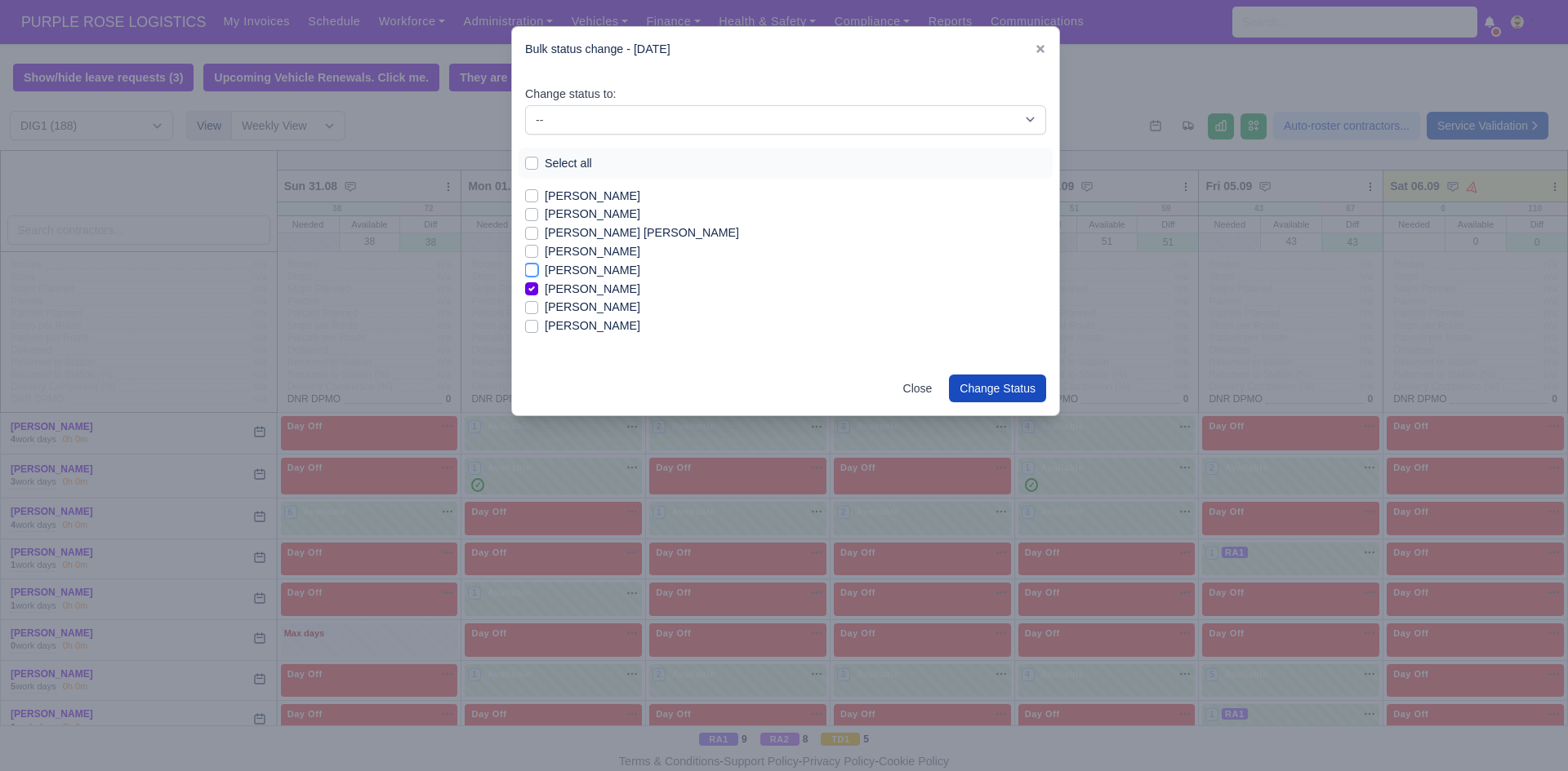
checkbox input "true"
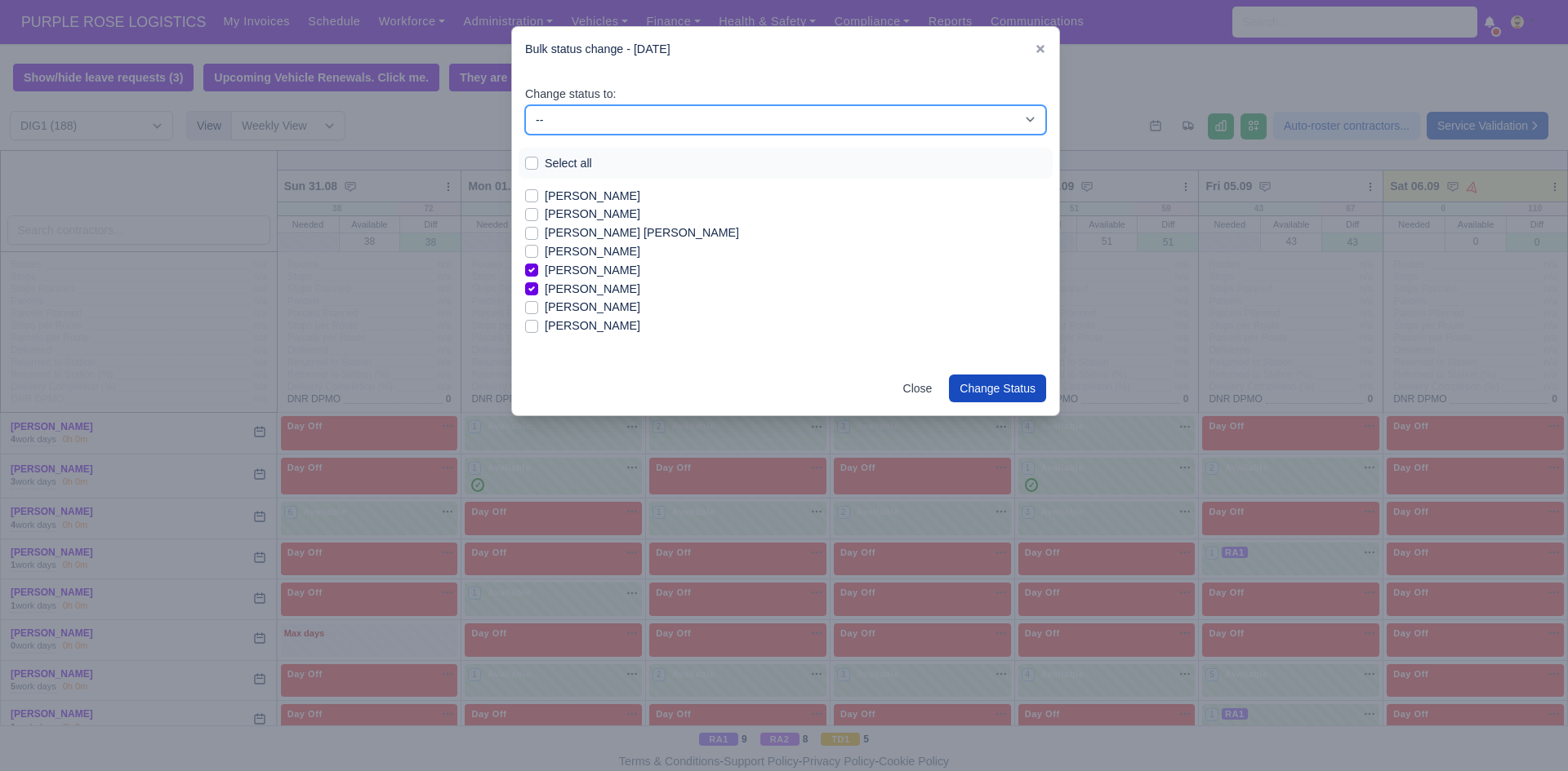
click at [820, 121] on select "-- Unasigned Available Day Off Stand By Other Depot" at bounding box center [785, 120] width 521 height 30
select select "Available"
click at [525, 105] on select "-- Unasigned Available Day Off Stand By Other Depot" at bounding box center [785, 120] width 521 height 30
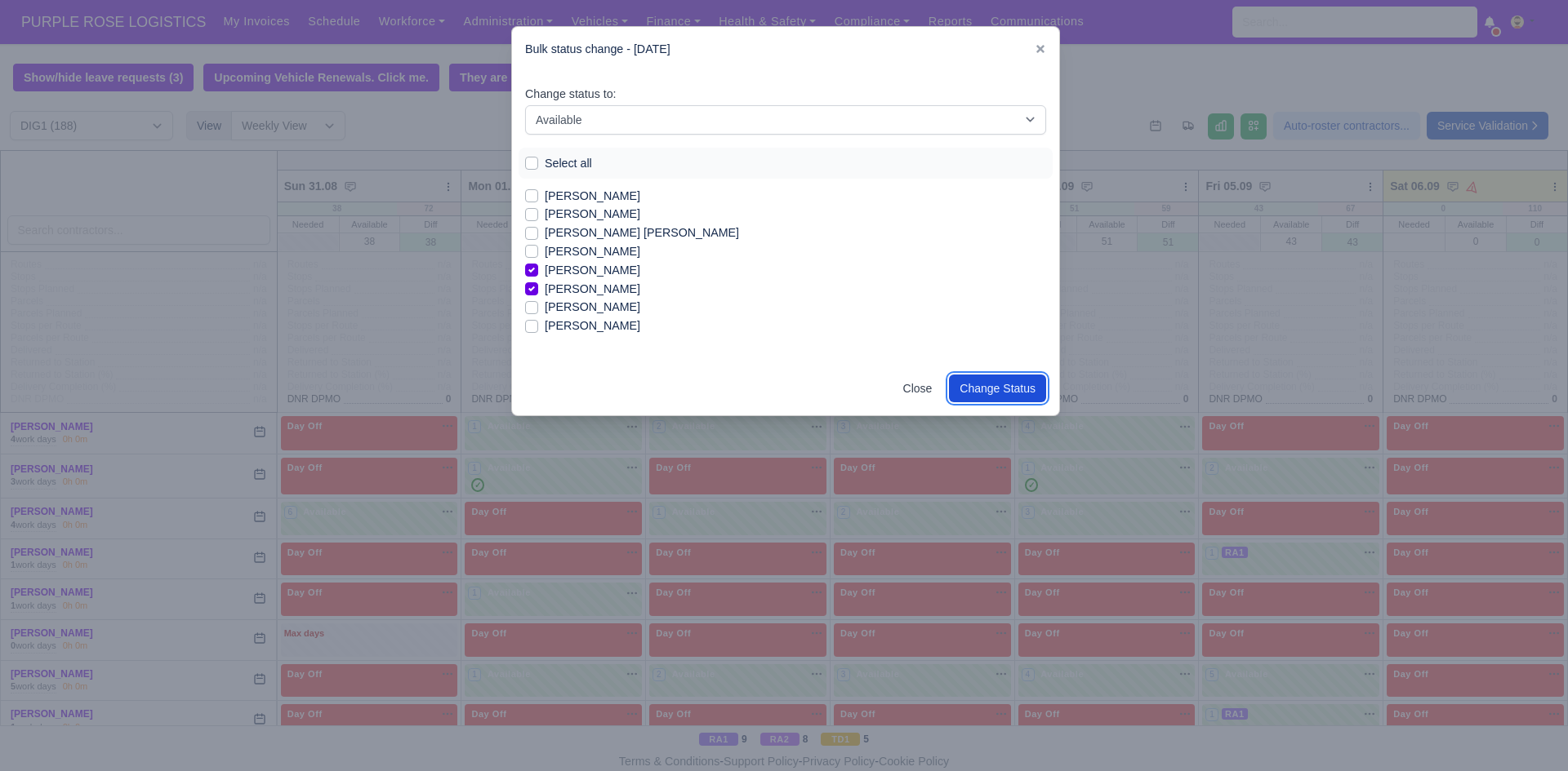
click at [984, 392] on button "Change Status" at bounding box center [997, 388] width 97 height 28
